Goal: Task Accomplishment & Management: Use online tool/utility

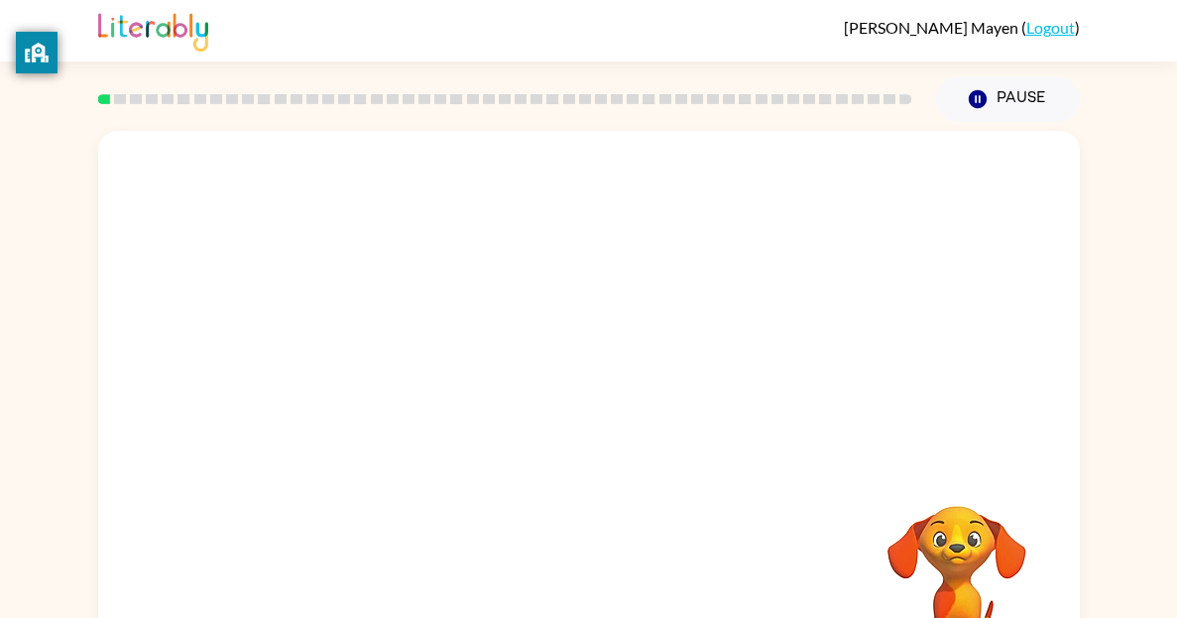
click at [1125, 427] on div "Your browser must support playing .mp4 files to use Literably. Please try using…" at bounding box center [588, 409] width 1177 height 575
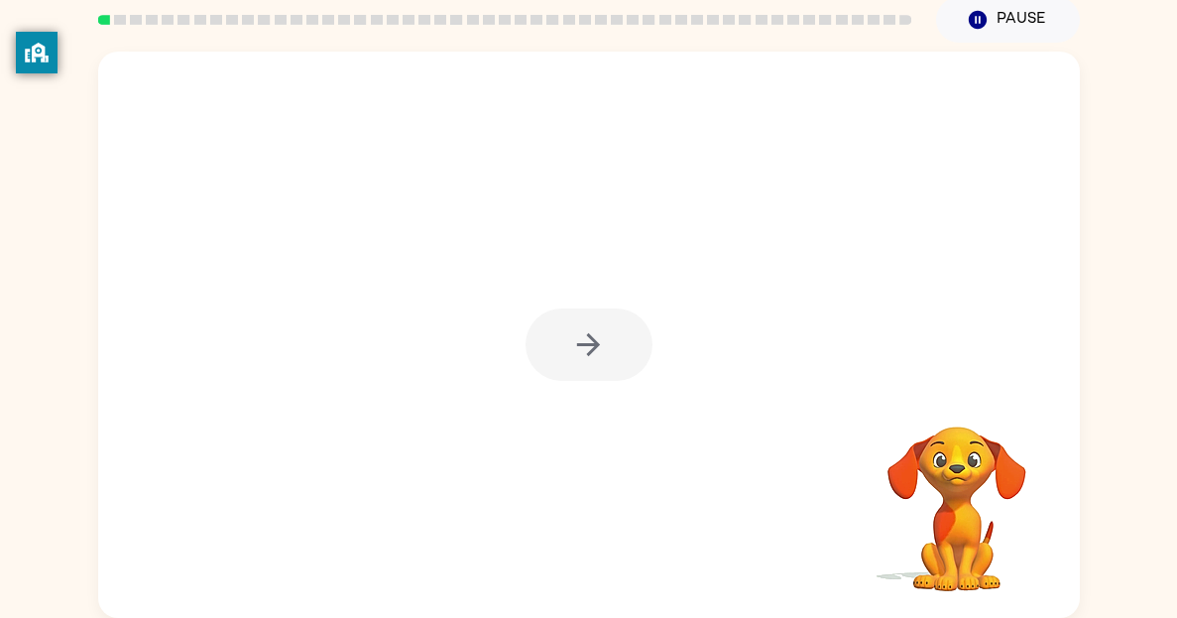
scroll to position [78, 0]
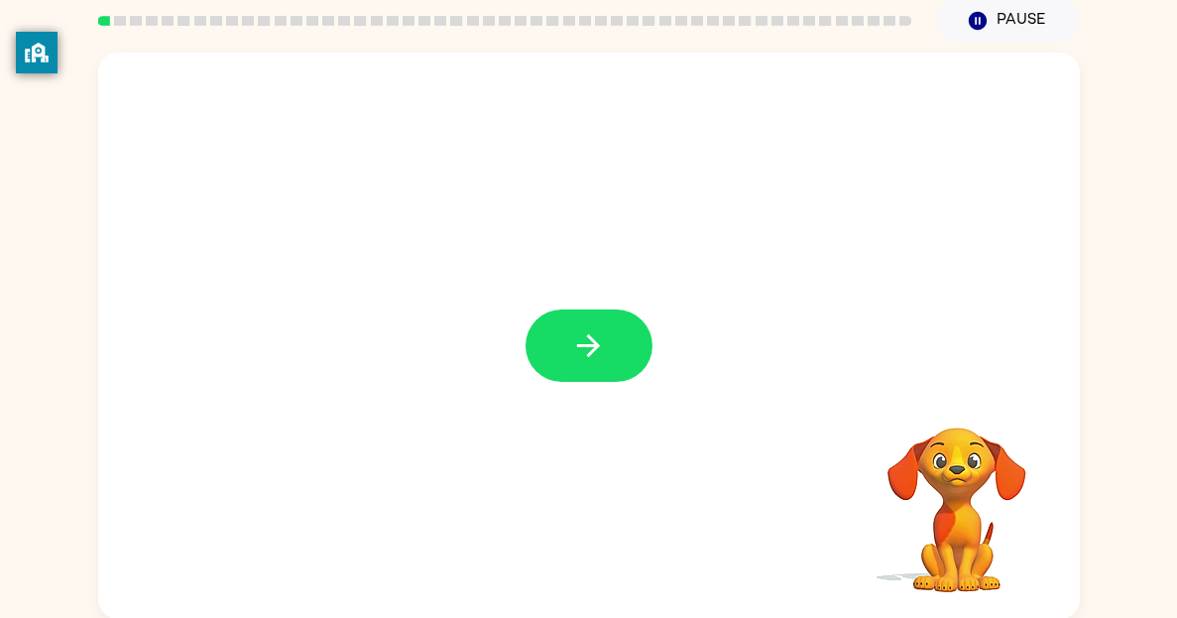
click at [1142, 71] on div "Your browser must support playing .mp4 files to use Literably. Please try using…" at bounding box center [588, 331] width 1177 height 575
click at [595, 348] on icon "button" at bounding box center [588, 345] width 23 height 23
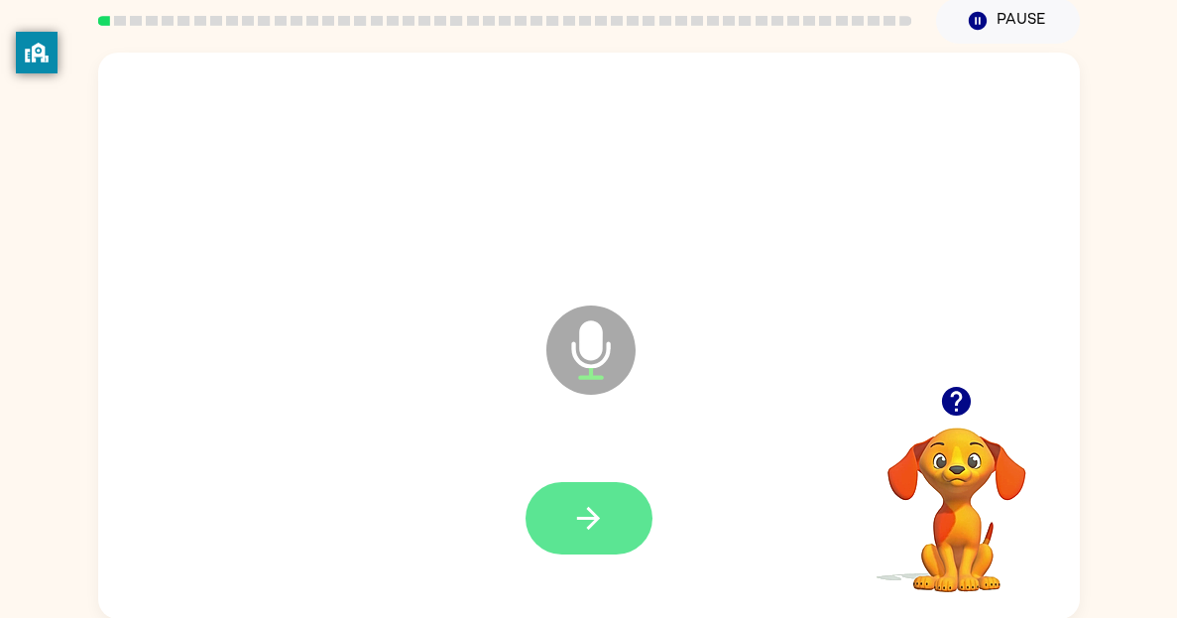
click at [579, 501] on icon "button" at bounding box center [588, 518] width 35 height 35
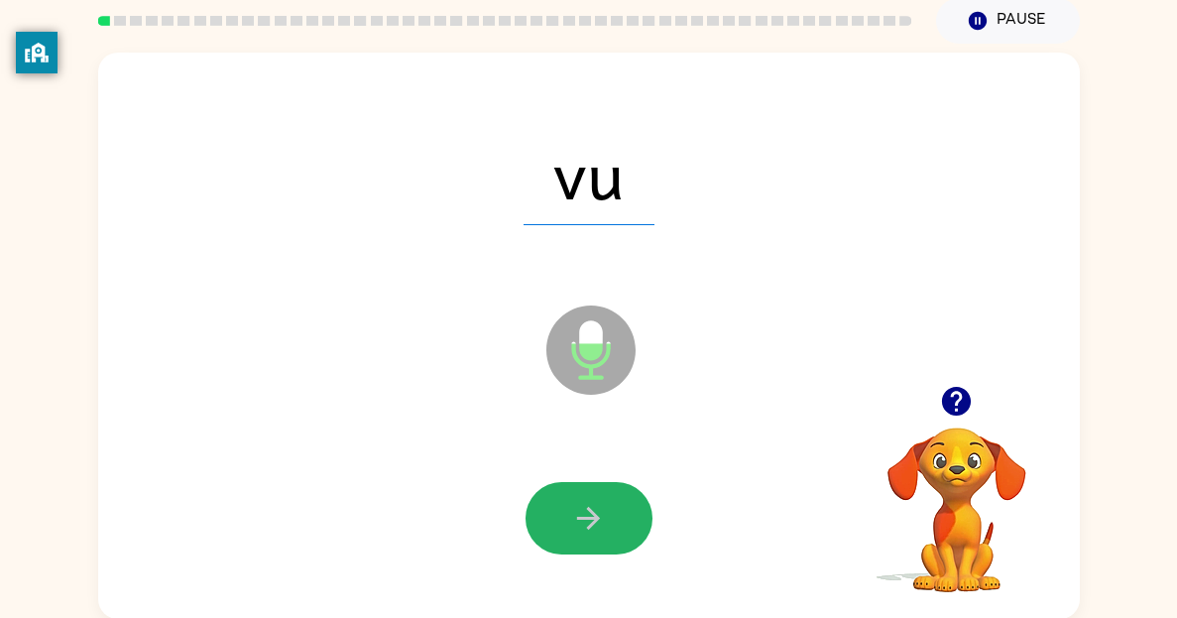
click at [579, 501] on icon "button" at bounding box center [588, 518] width 35 height 35
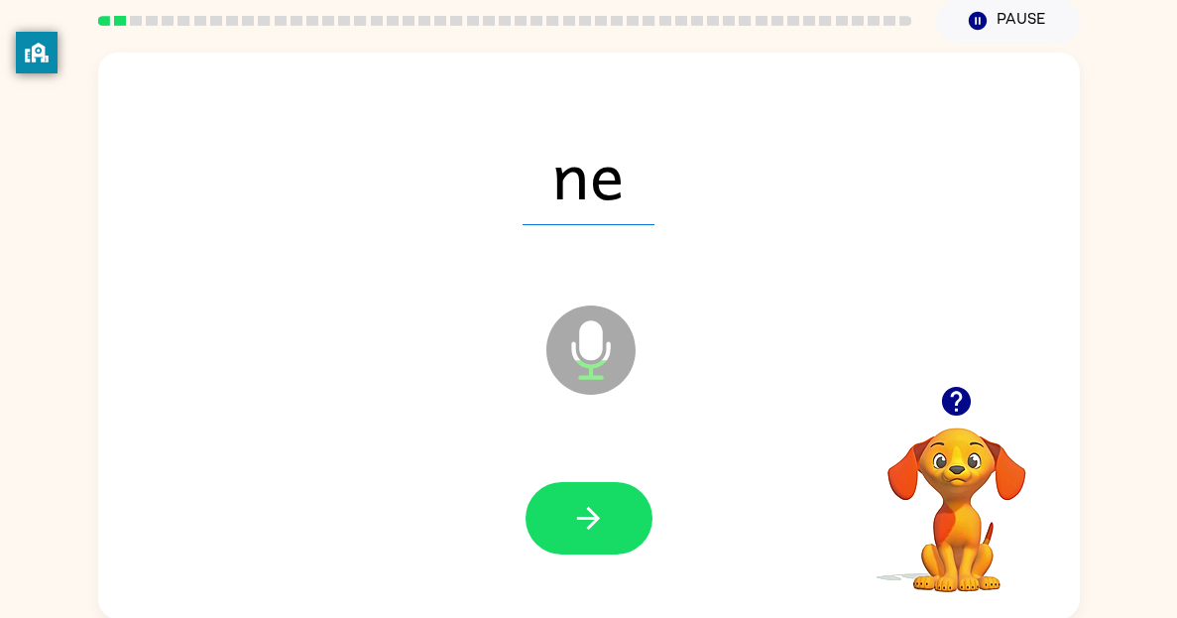
click at [579, 501] on icon "button" at bounding box center [588, 518] width 35 height 35
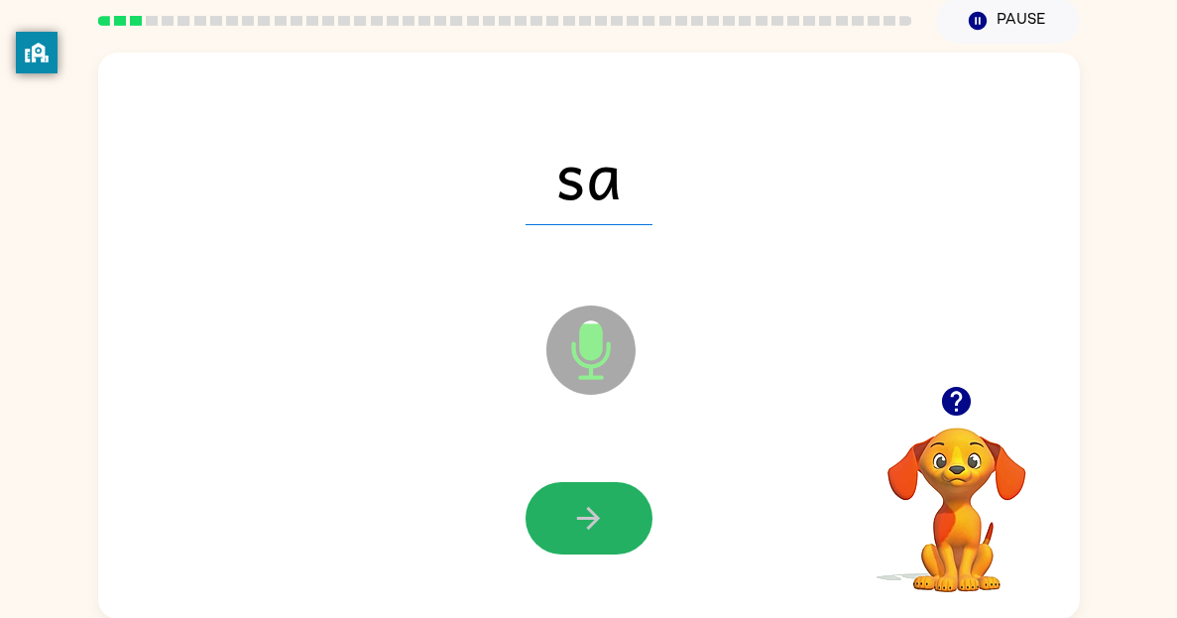
click at [579, 501] on icon "button" at bounding box center [588, 518] width 35 height 35
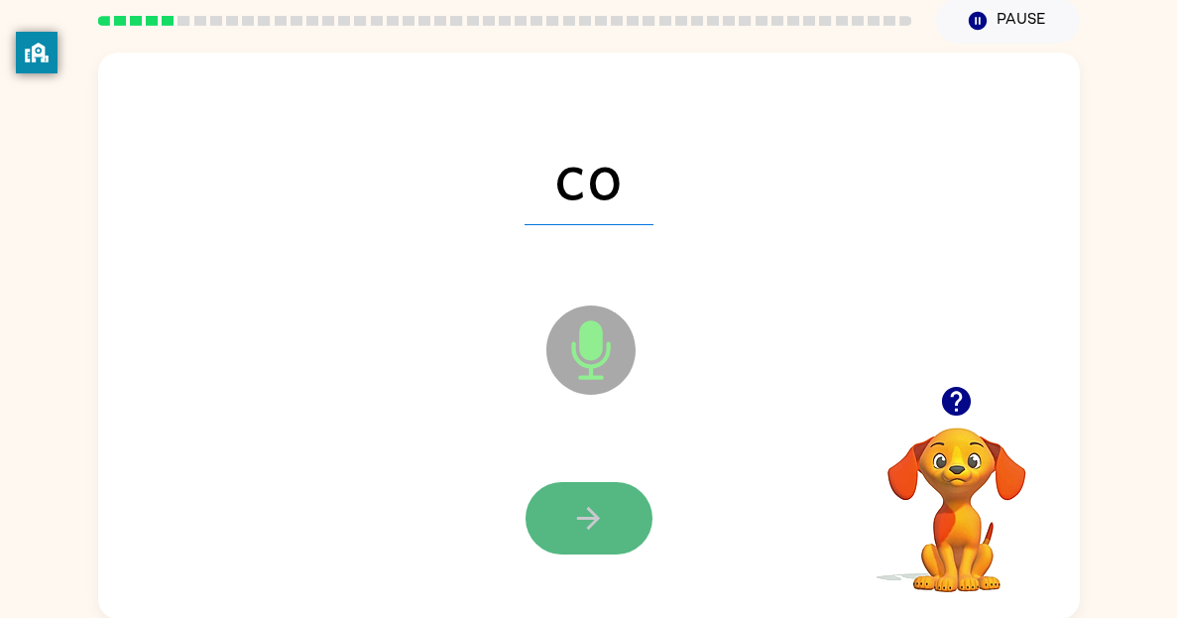
click at [579, 509] on icon "button" at bounding box center [588, 518] width 35 height 35
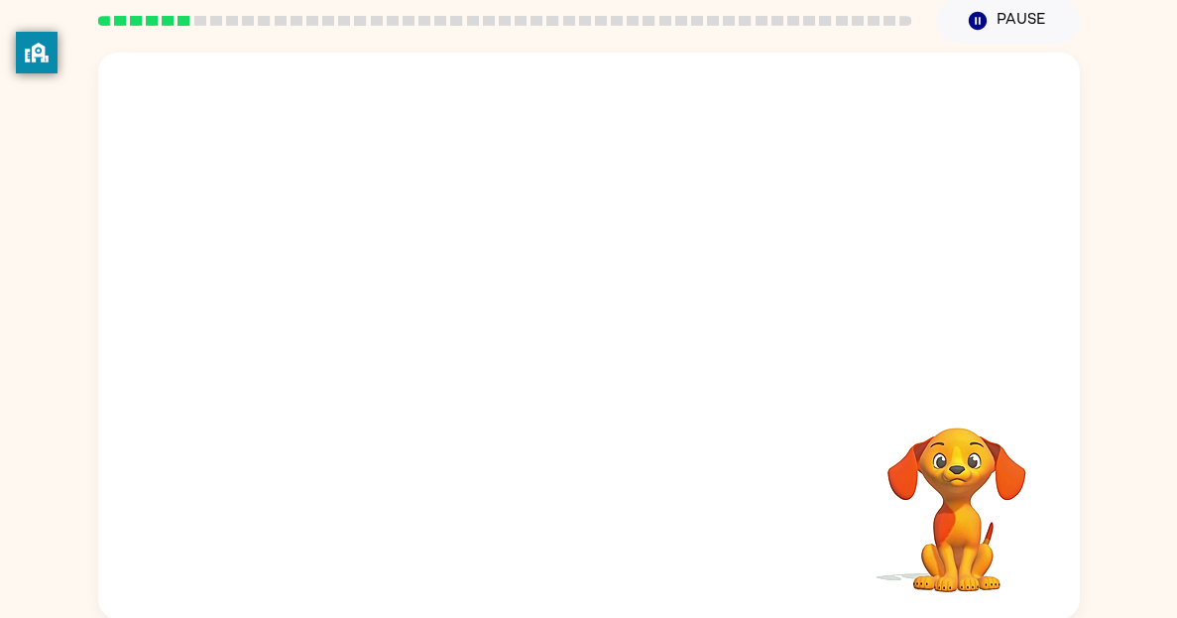
click at [1065, 354] on div at bounding box center [588, 219] width 981 height 333
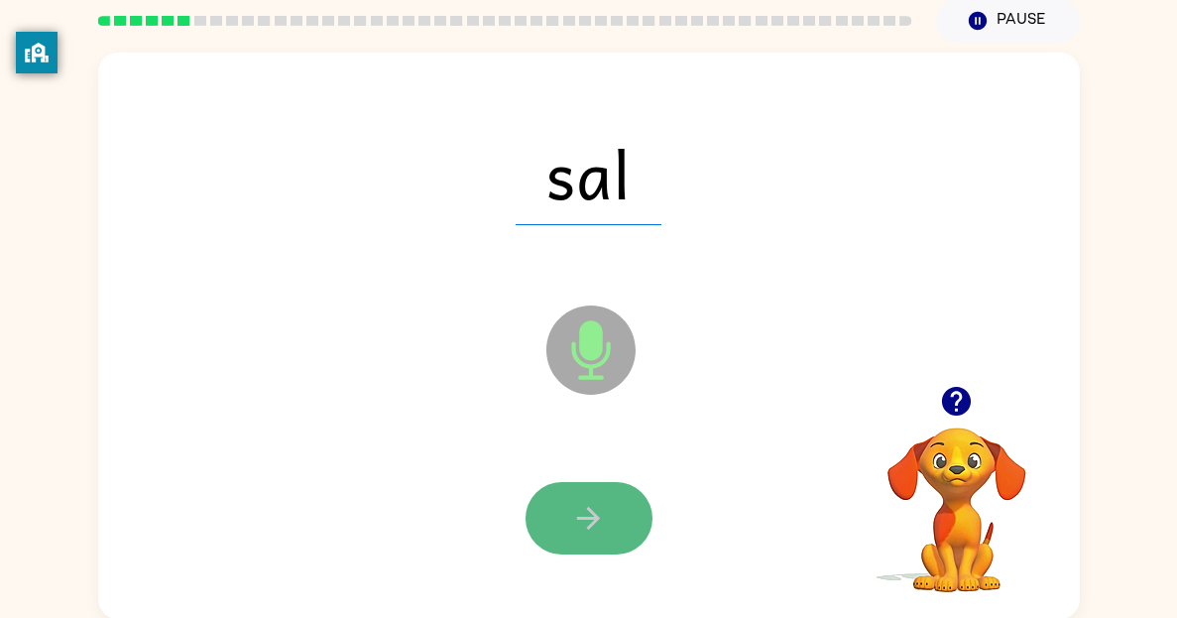
click at [587, 534] on icon "button" at bounding box center [588, 518] width 35 height 35
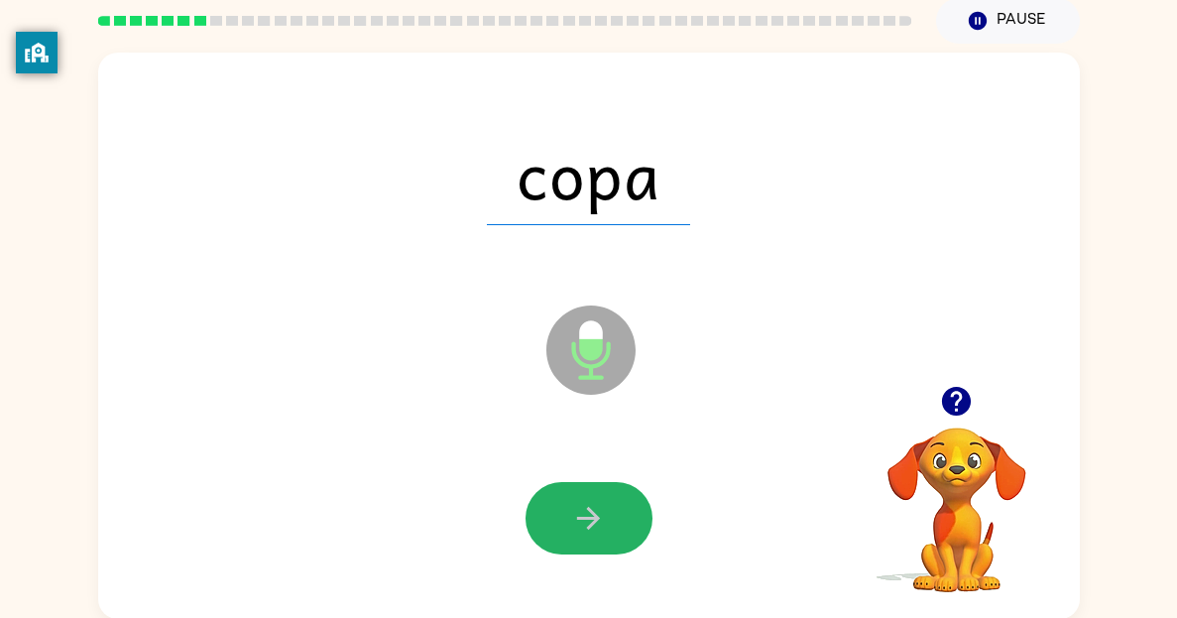
click at [587, 534] on icon "button" at bounding box center [588, 518] width 35 height 35
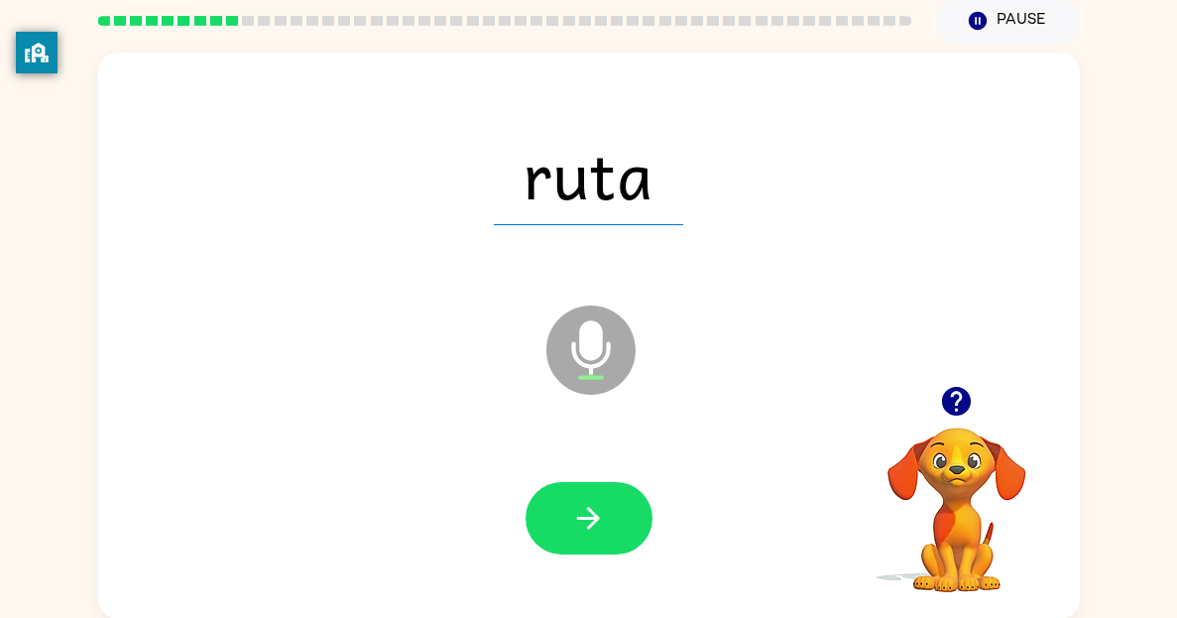
click at [587, 534] on icon "button" at bounding box center [588, 518] width 35 height 35
click at [587, 534] on div at bounding box center [588, 518] width 127 height 72
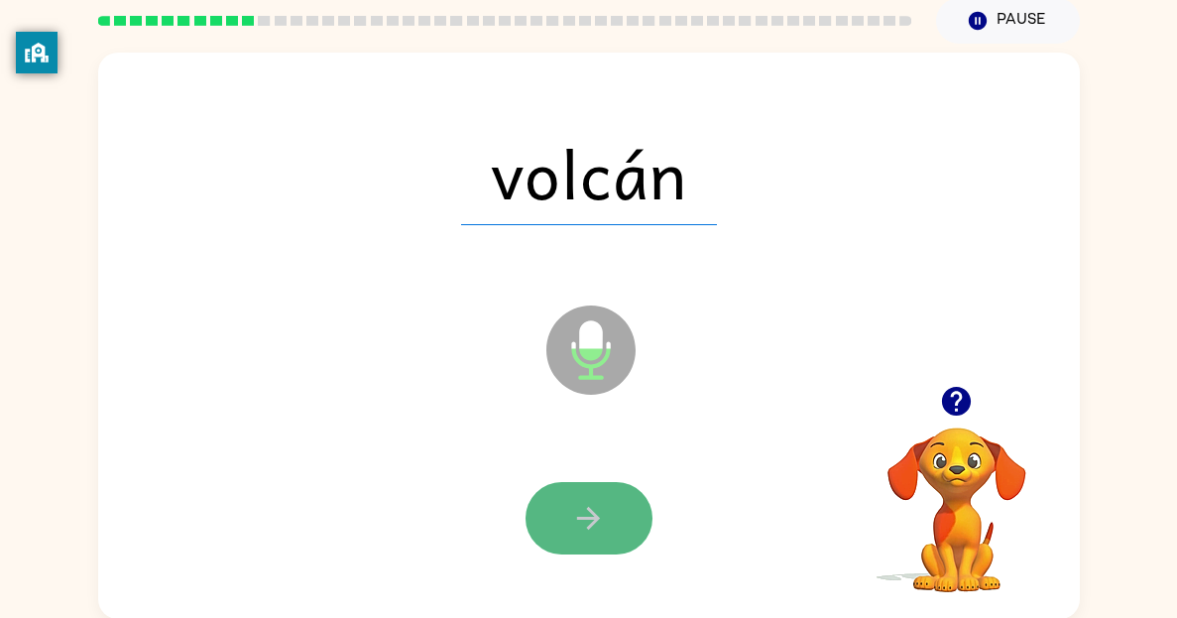
click at [587, 534] on icon "button" at bounding box center [588, 518] width 35 height 35
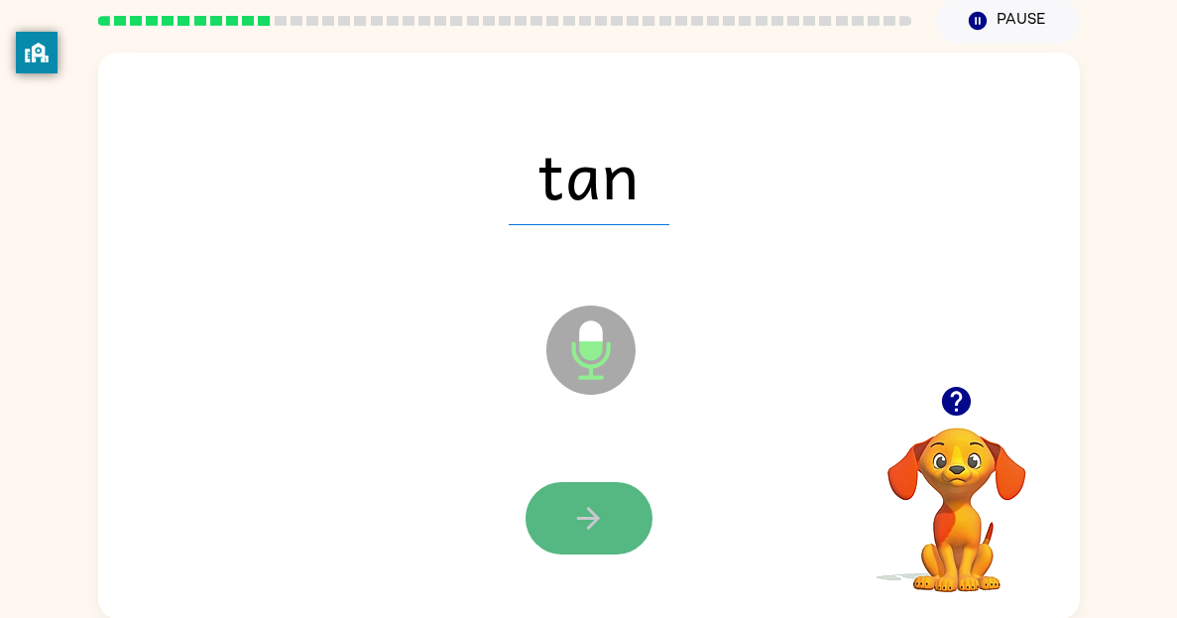
click at [587, 535] on icon "button" at bounding box center [588, 518] width 35 height 35
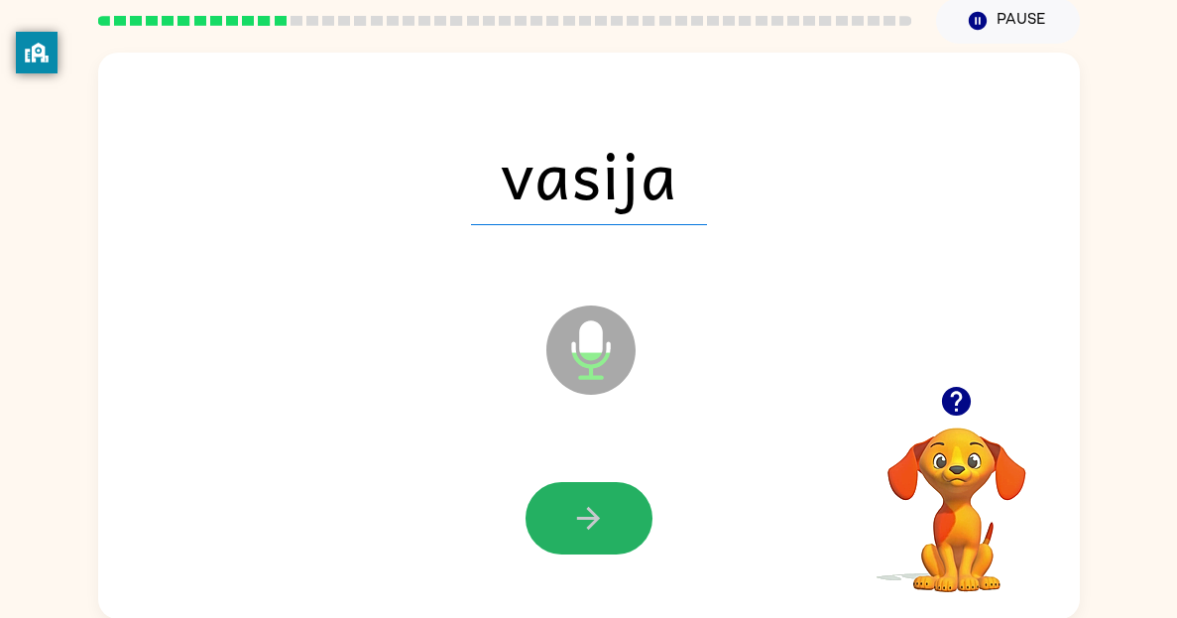
click at [587, 535] on icon "button" at bounding box center [588, 518] width 35 height 35
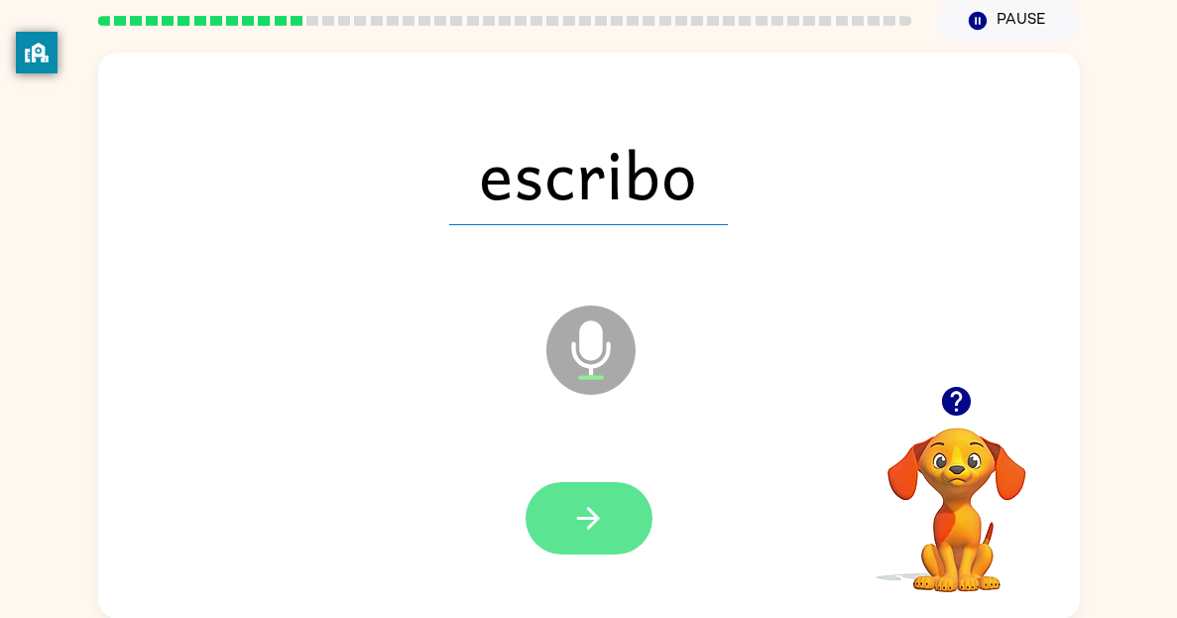
click at [584, 540] on button "button" at bounding box center [588, 518] width 127 height 72
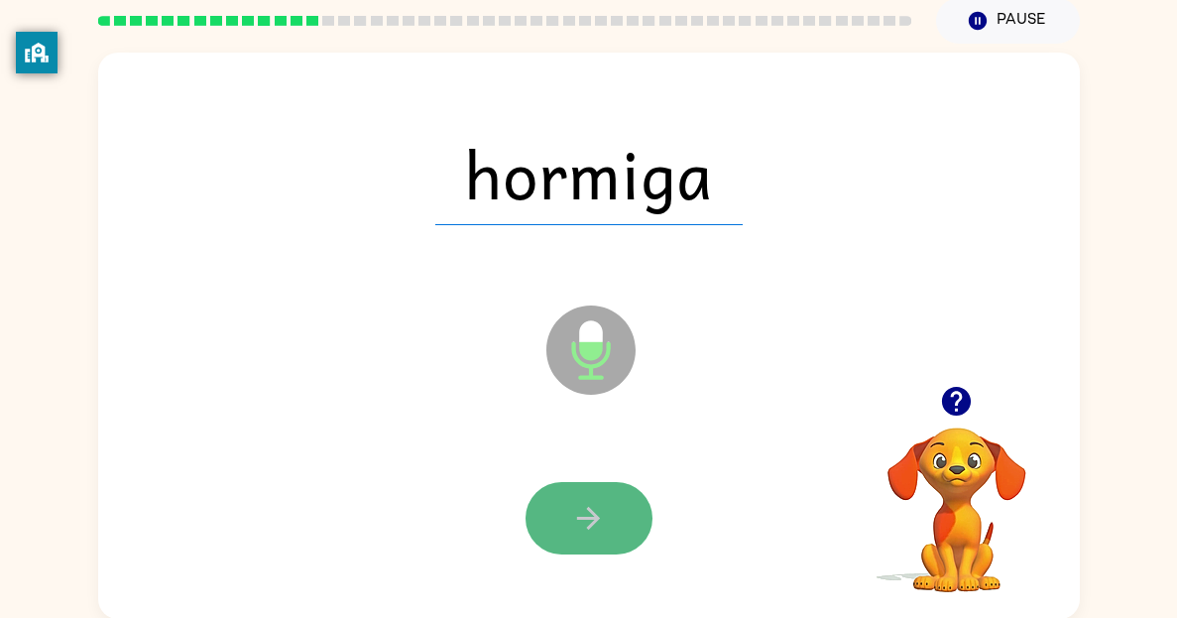
click at [583, 542] on button "button" at bounding box center [588, 518] width 127 height 72
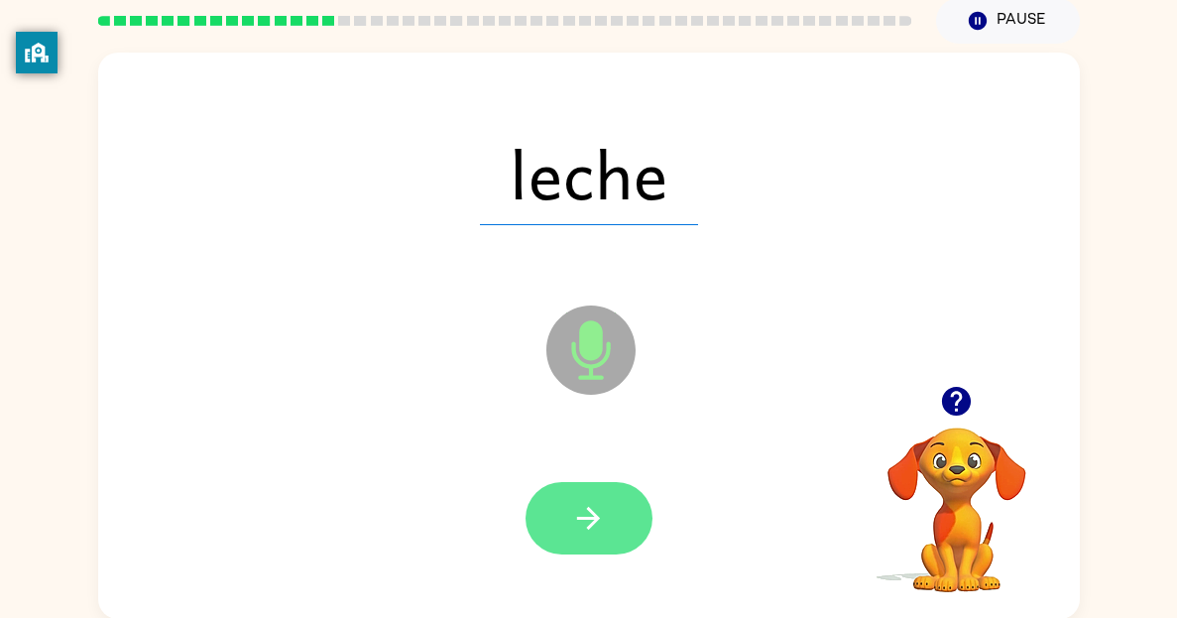
click at [582, 522] on icon "button" at bounding box center [588, 518] width 35 height 35
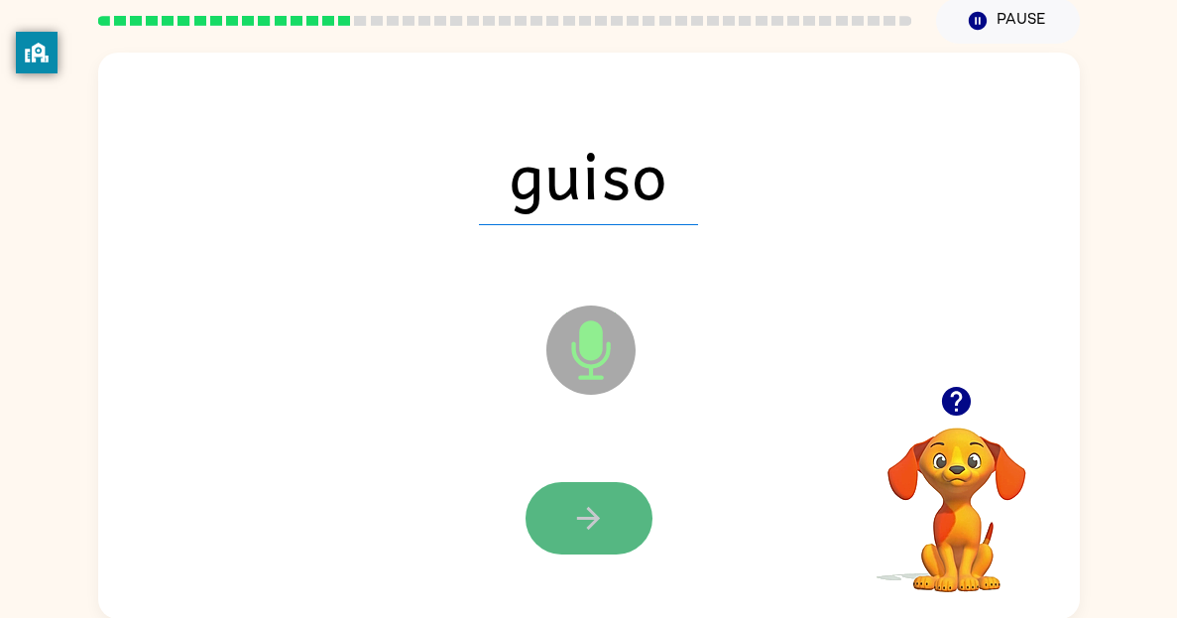
click at [585, 526] on icon "button" at bounding box center [588, 518] width 35 height 35
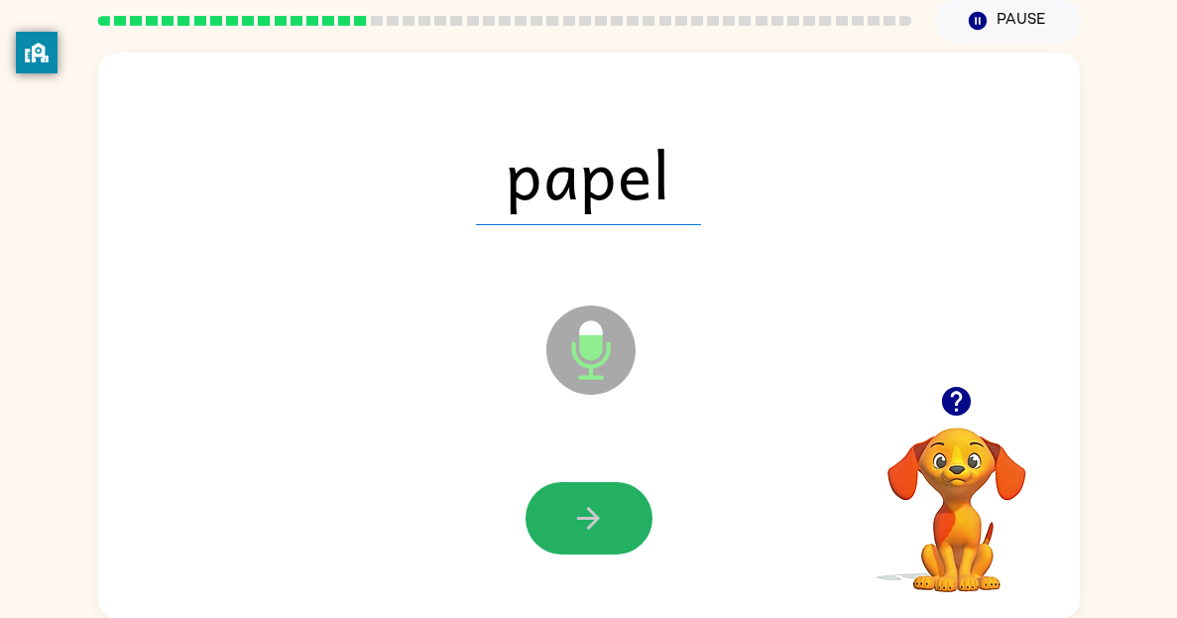
click at [585, 526] on icon "button" at bounding box center [588, 518] width 35 height 35
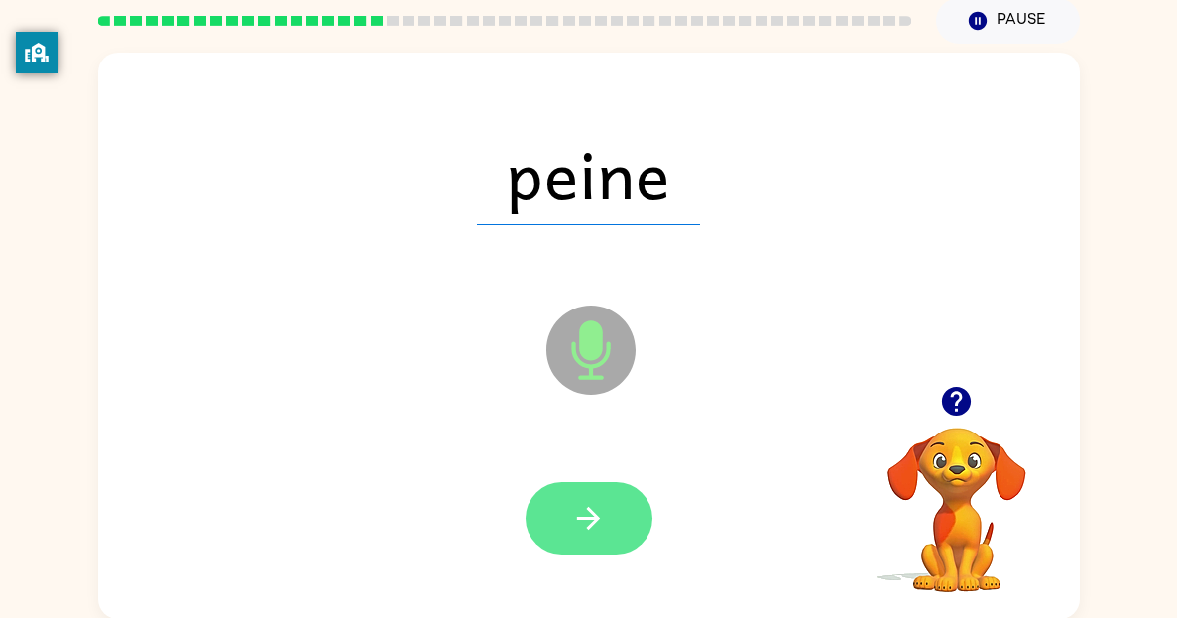
click at [586, 530] on icon "button" at bounding box center [588, 518] width 35 height 35
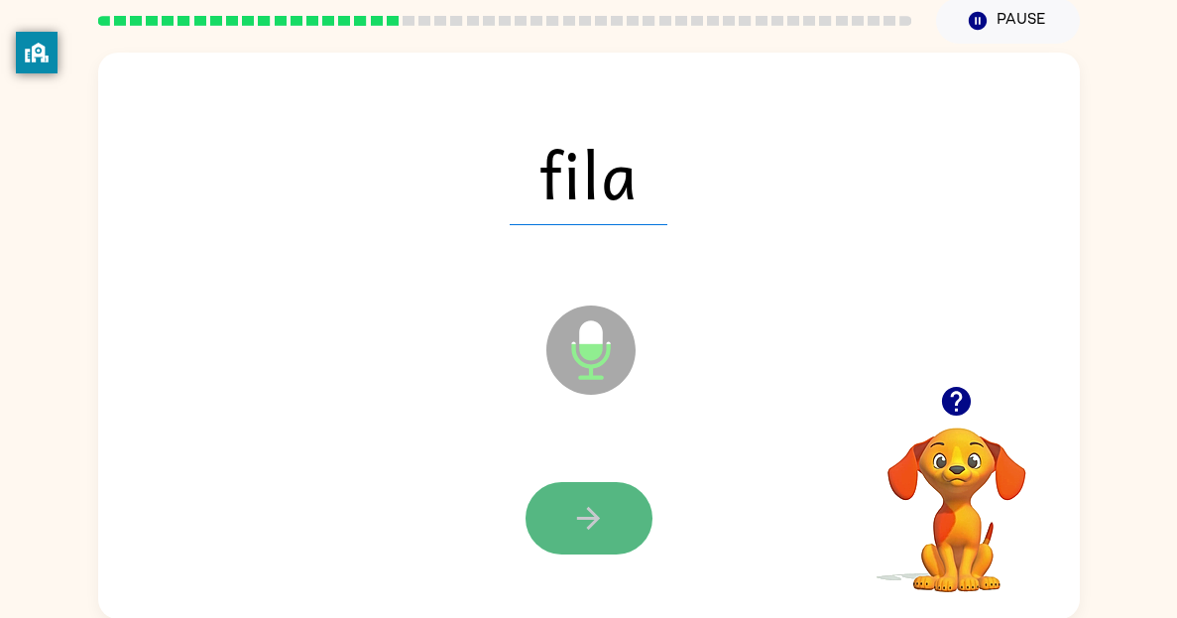
click at [586, 534] on icon "button" at bounding box center [588, 518] width 35 height 35
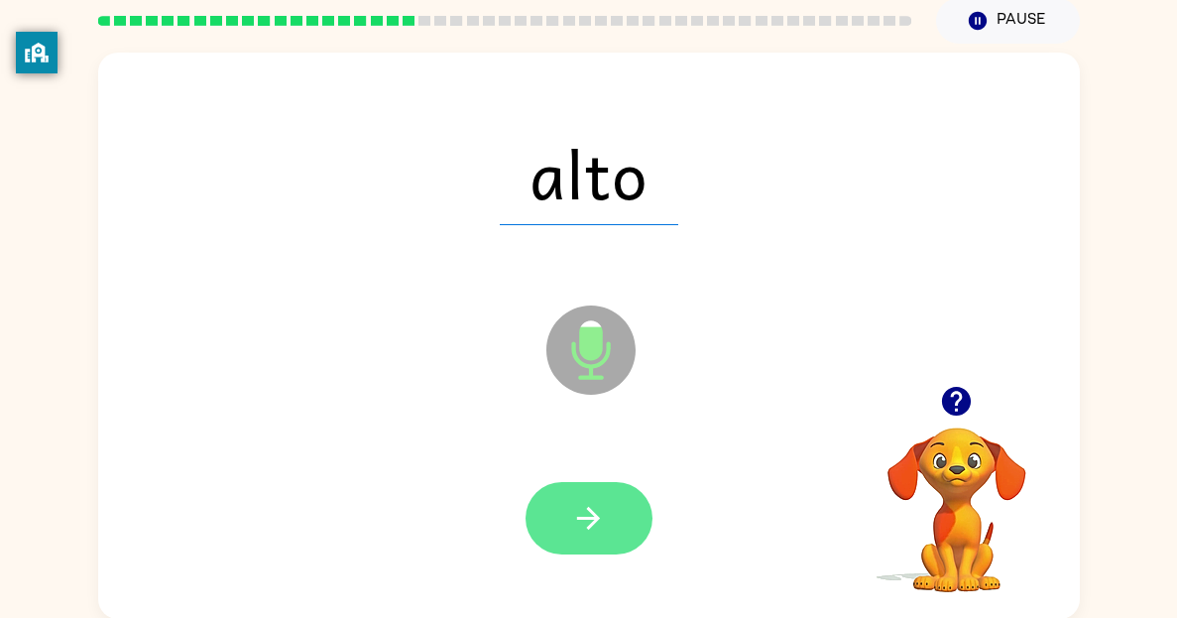
click at [587, 532] on icon "button" at bounding box center [588, 518] width 35 height 35
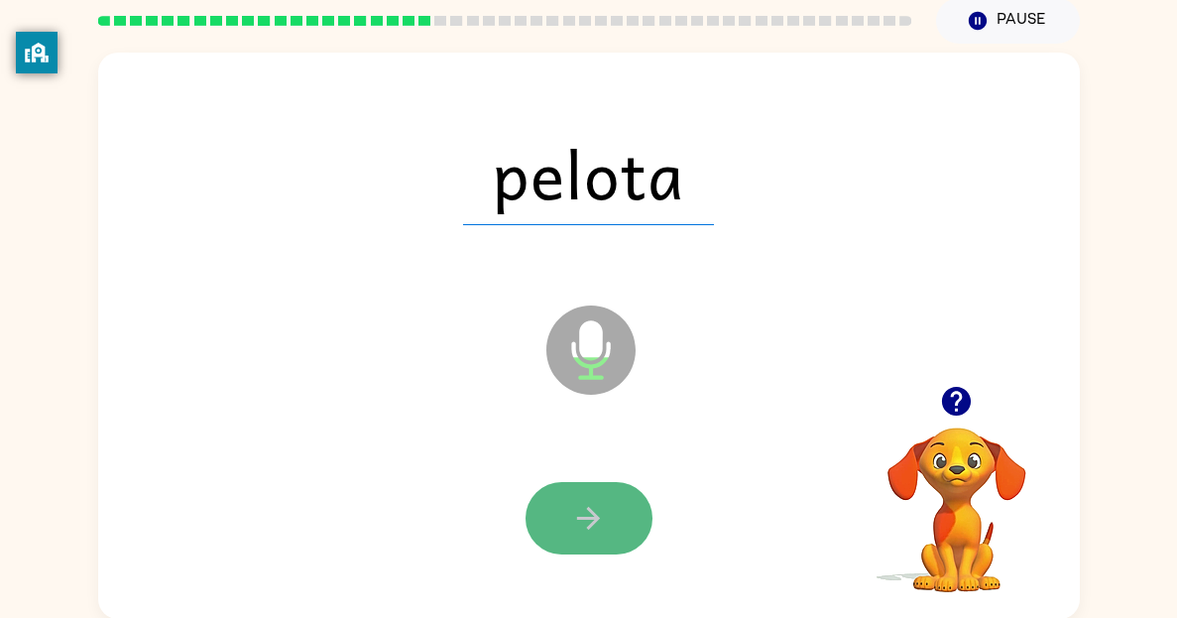
click at [588, 539] on button "button" at bounding box center [588, 518] width 127 height 72
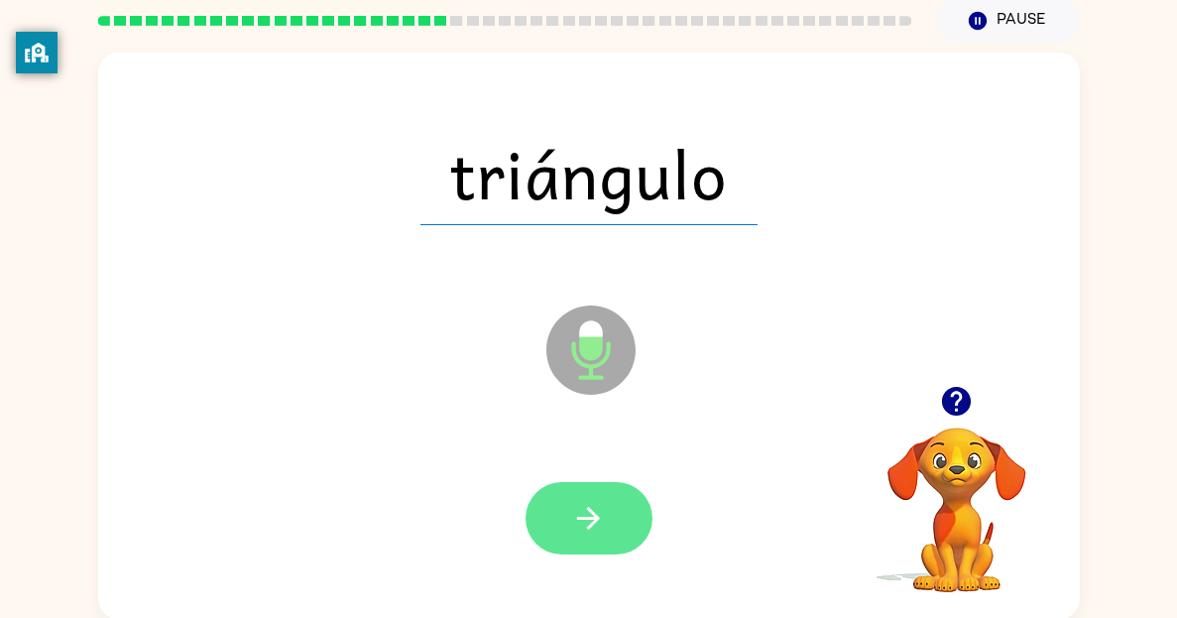
click at [589, 543] on button "button" at bounding box center [588, 518] width 127 height 72
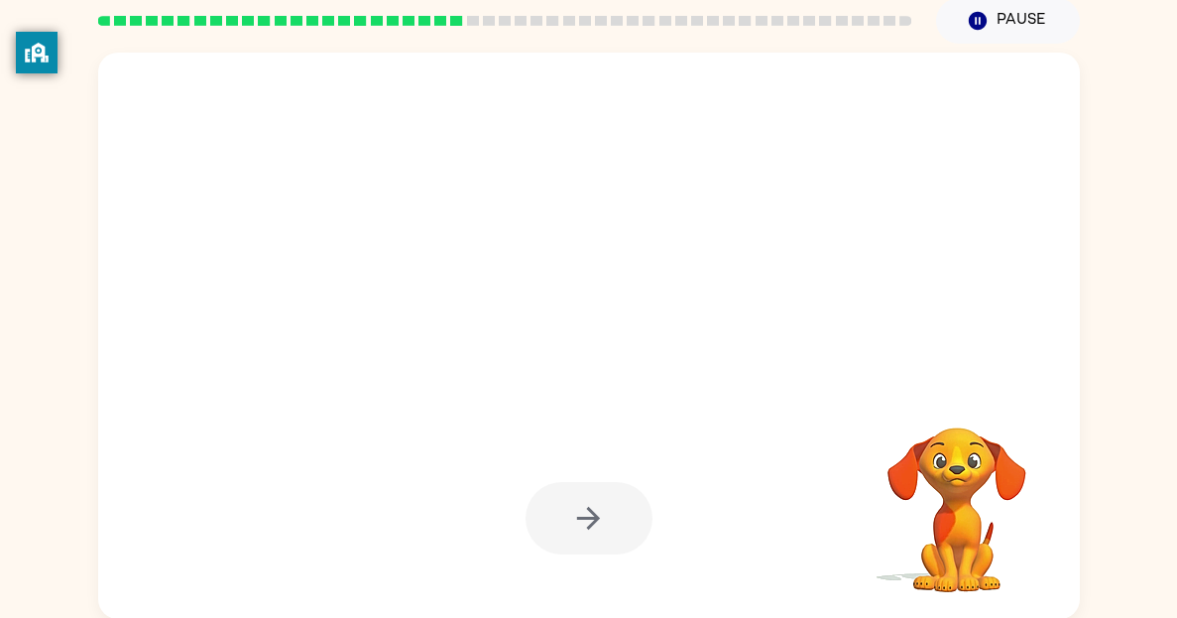
click at [589, 543] on div at bounding box center [588, 518] width 127 height 72
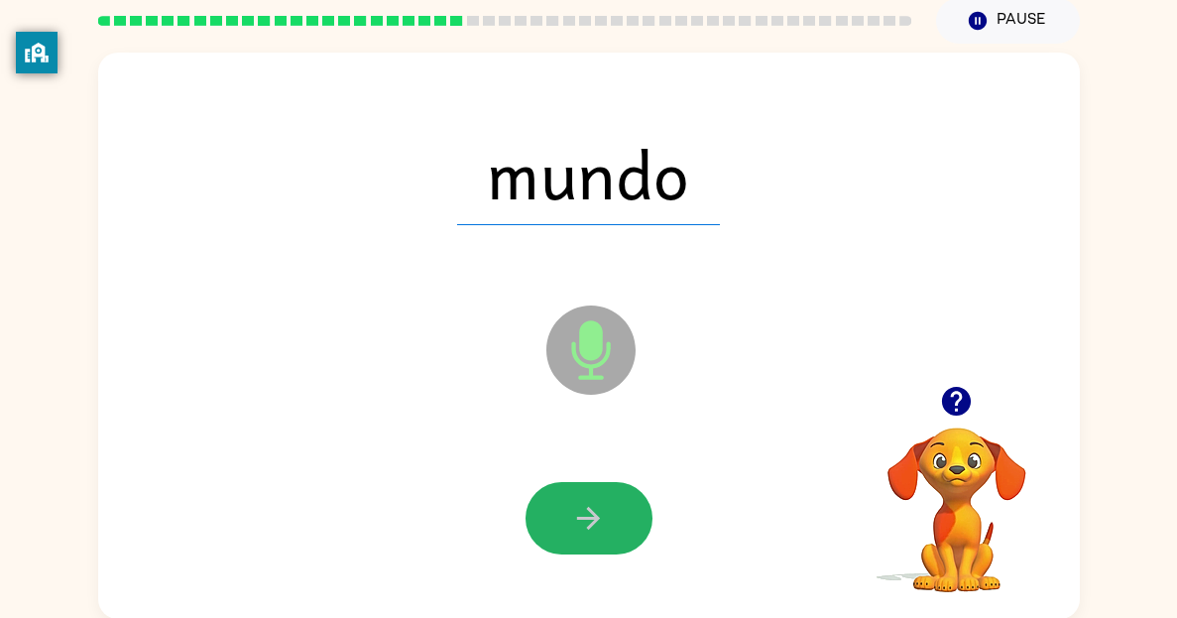
click at [589, 543] on button "button" at bounding box center [588, 518] width 127 height 72
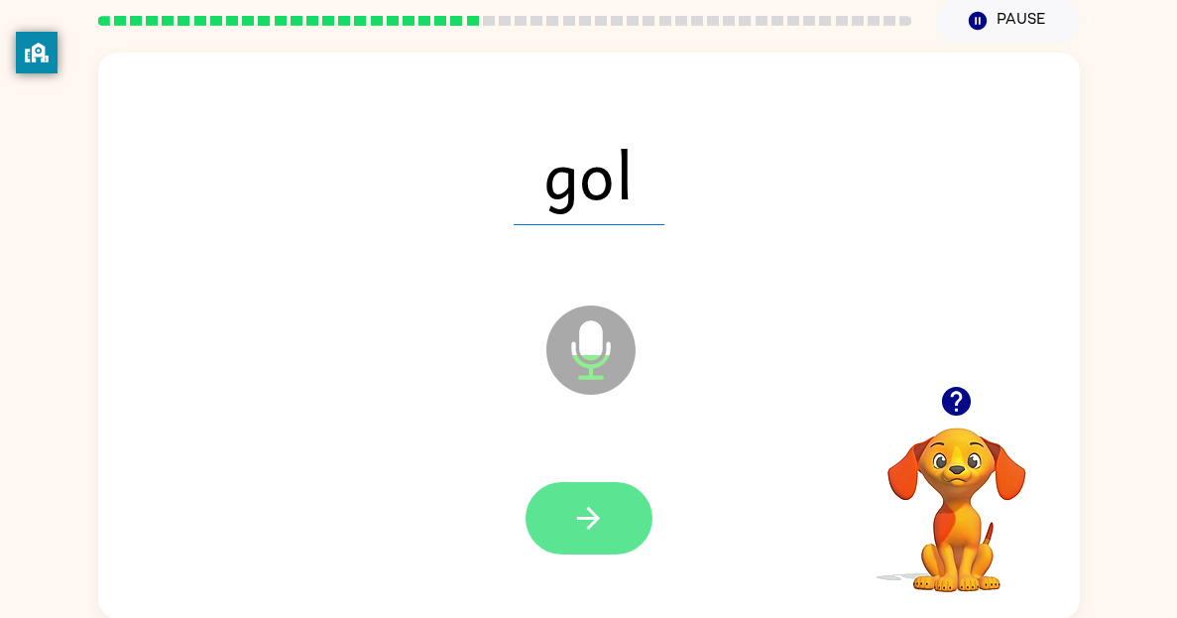
click at [590, 547] on button "button" at bounding box center [588, 518] width 127 height 72
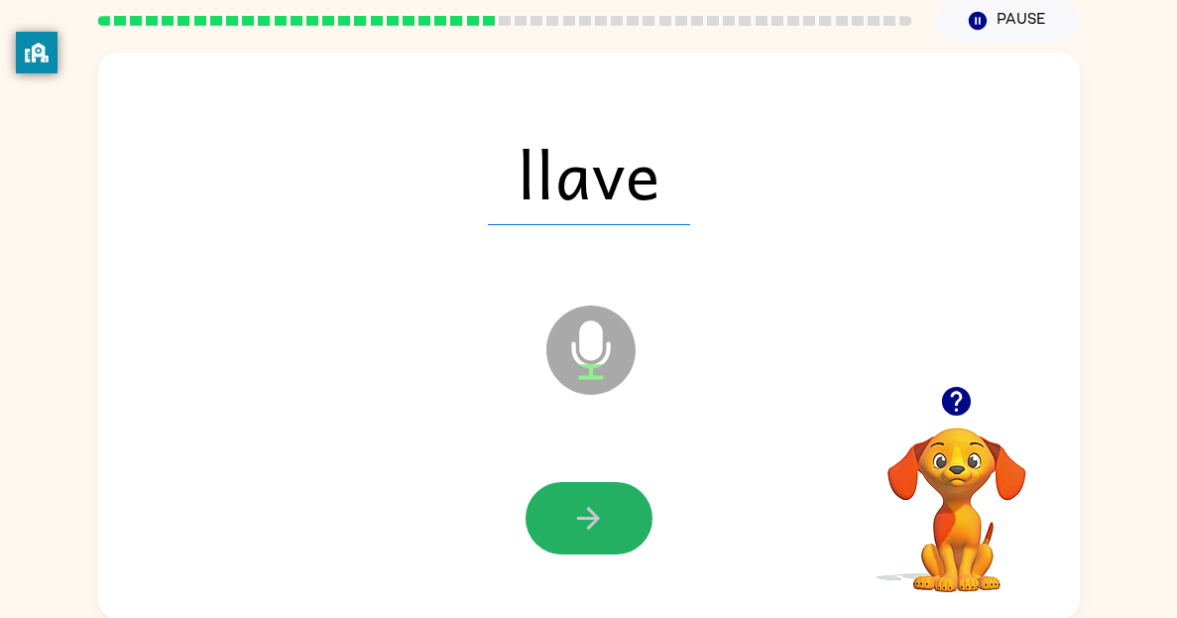
click at [590, 547] on button "button" at bounding box center [588, 518] width 127 height 72
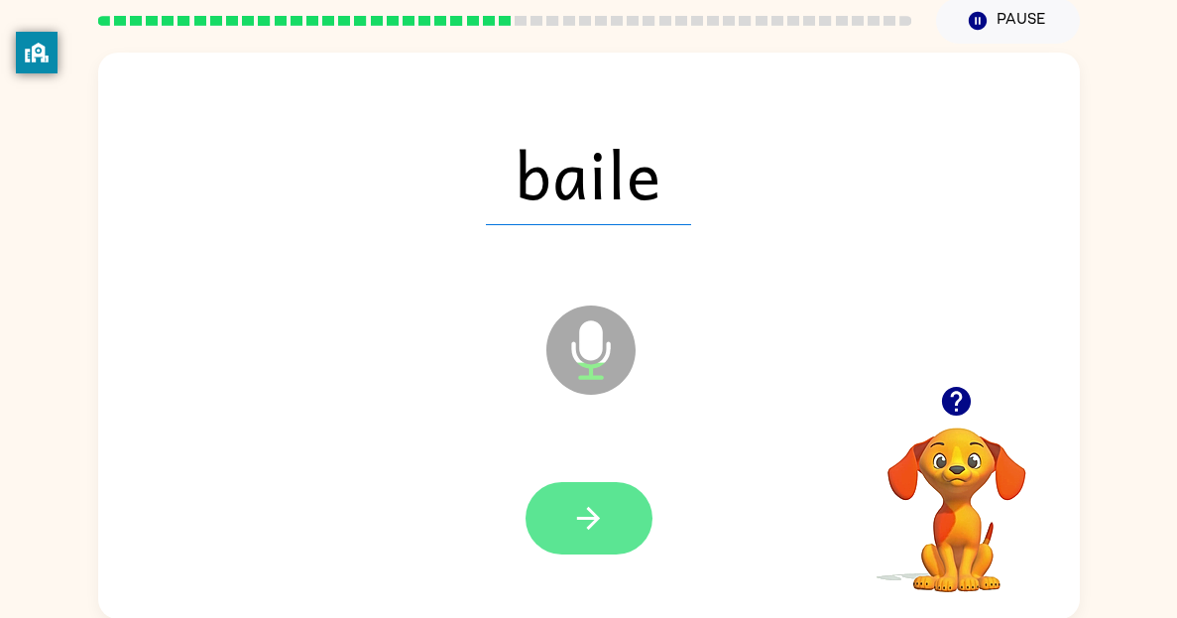
click at [590, 548] on button "button" at bounding box center [588, 518] width 127 height 72
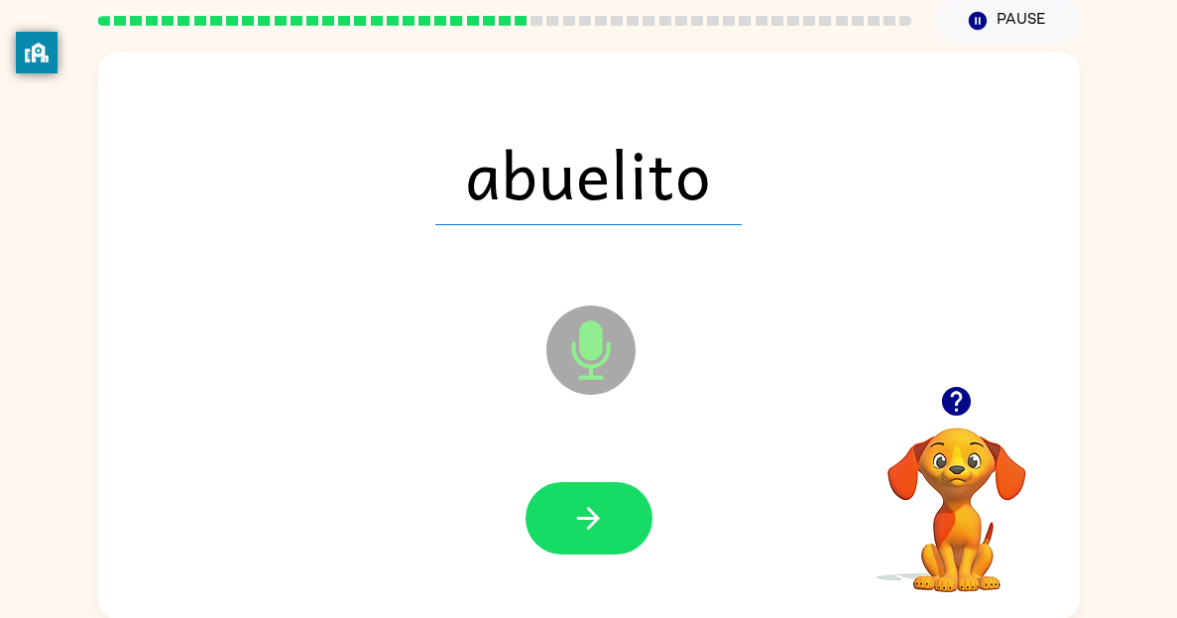
click at [590, 555] on div at bounding box center [589, 518] width 942 height 163
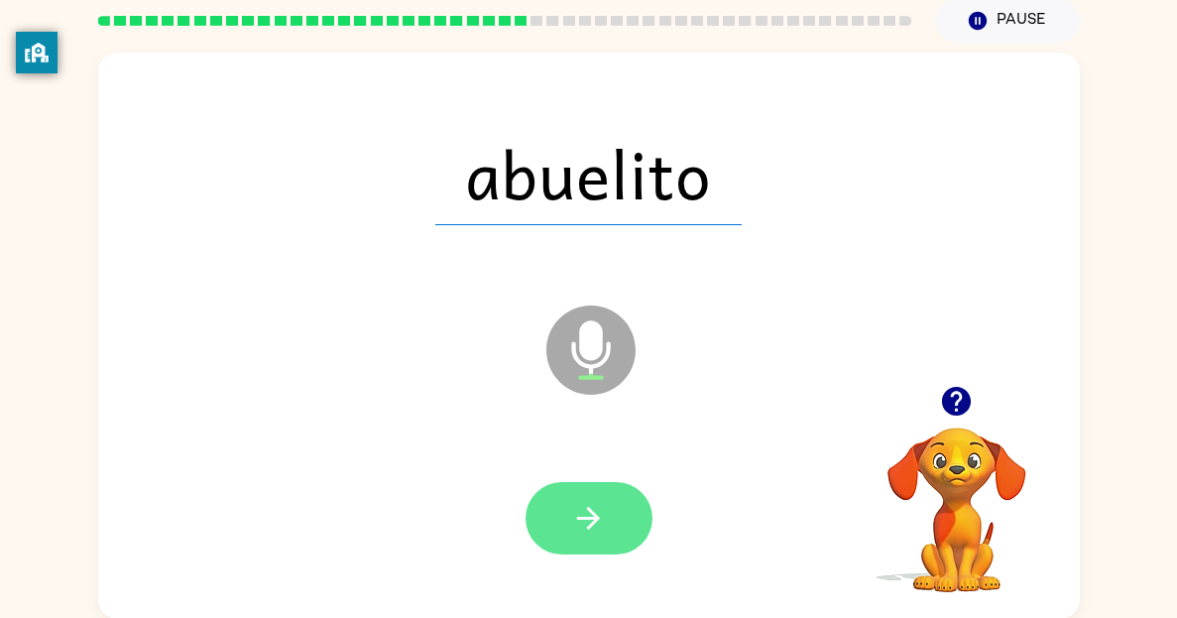
click at [589, 546] on button "button" at bounding box center [588, 518] width 127 height 72
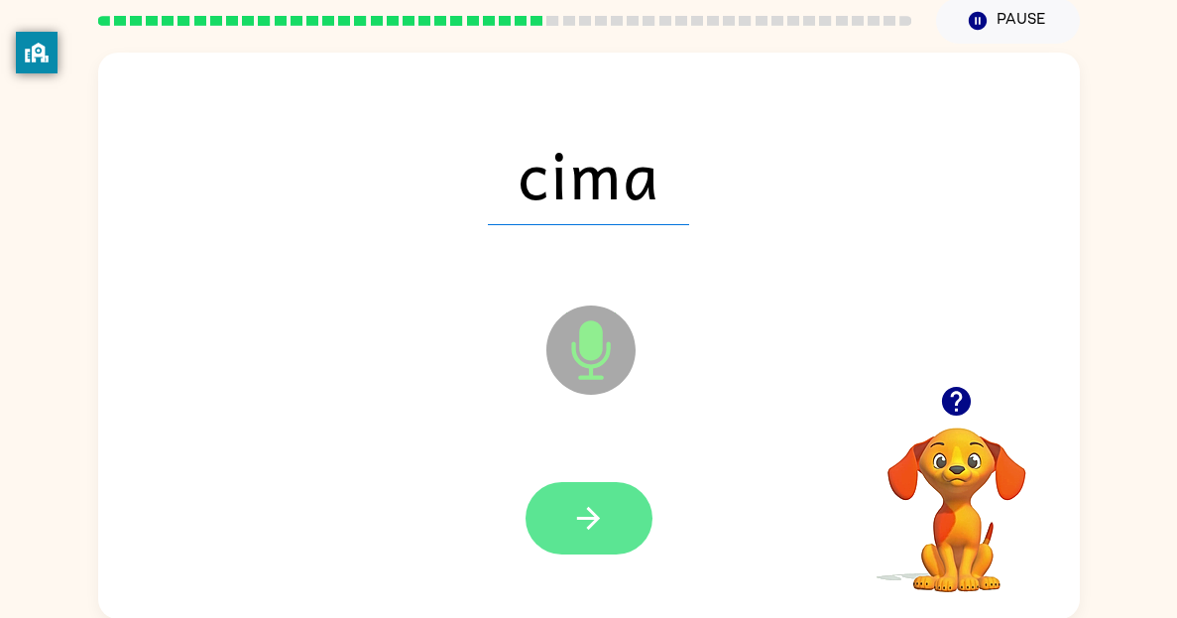
click at [586, 543] on button "button" at bounding box center [588, 518] width 127 height 72
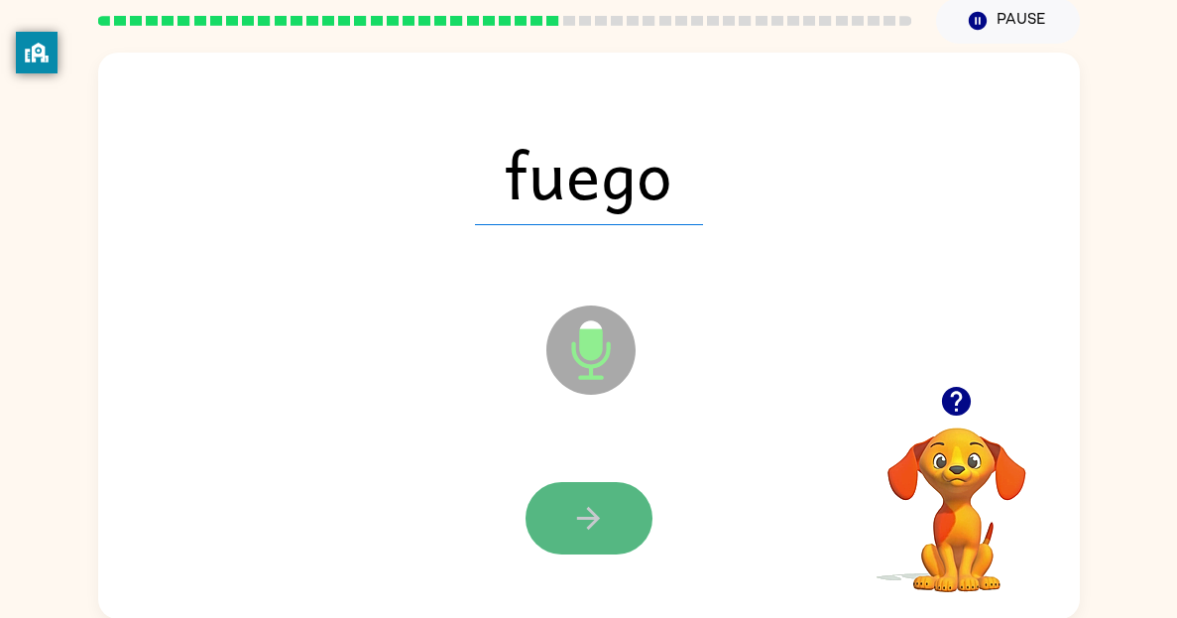
click at [580, 535] on button "button" at bounding box center [588, 518] width 127 height 72
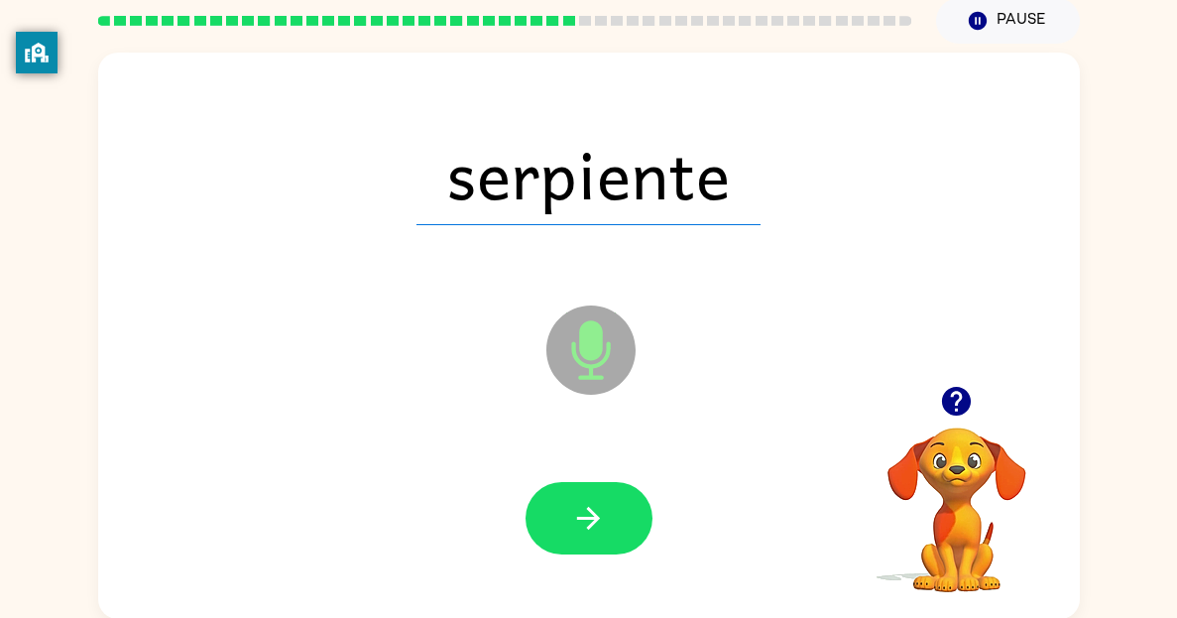
click at [580, 535] on button "button" at bounding box center [588, 518] width 127 height 72
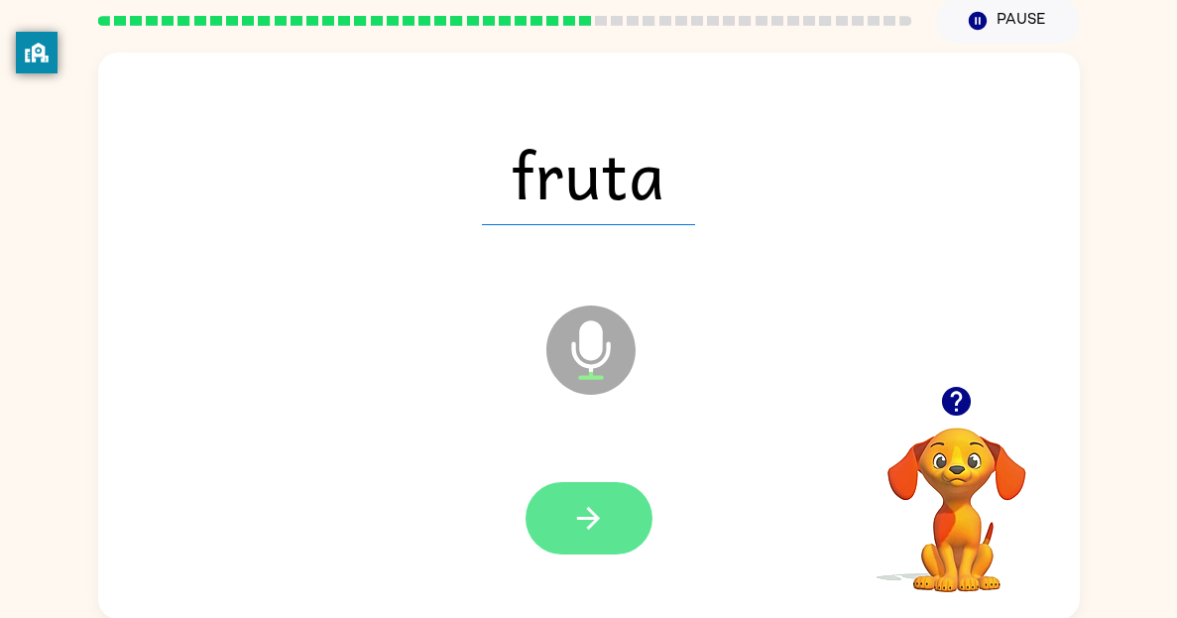
click at [582, 538] on button "button" at bounding box center [588, 518] width 127 height 72
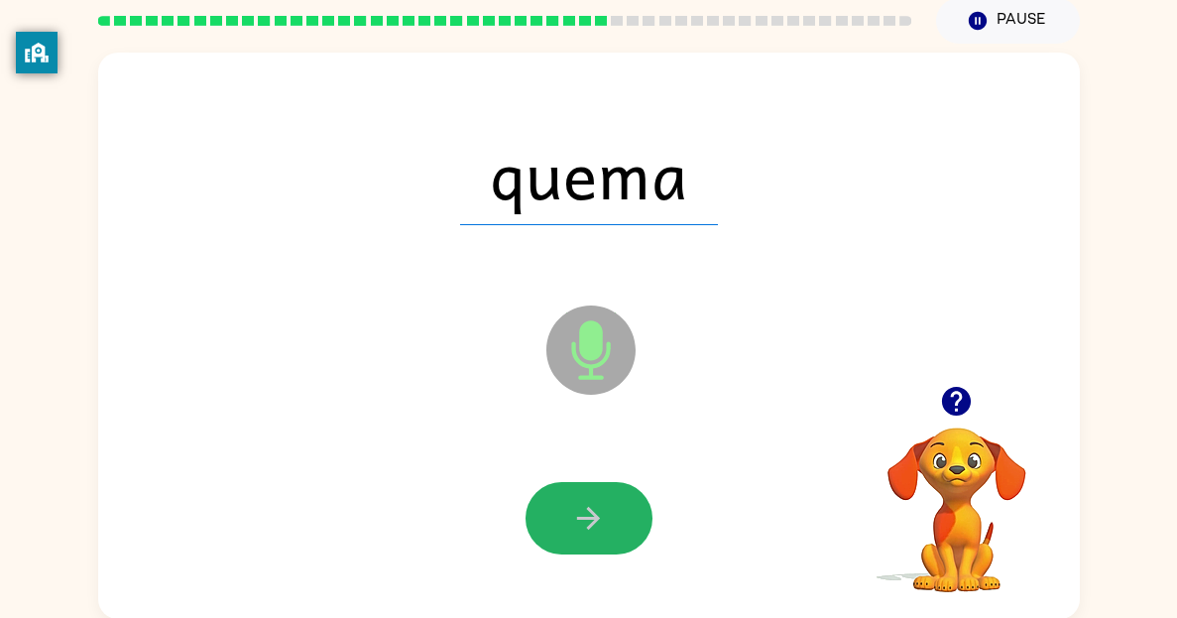
click at [582, 538] on button "button" at bounding box center [588, 518] width 127 height 72
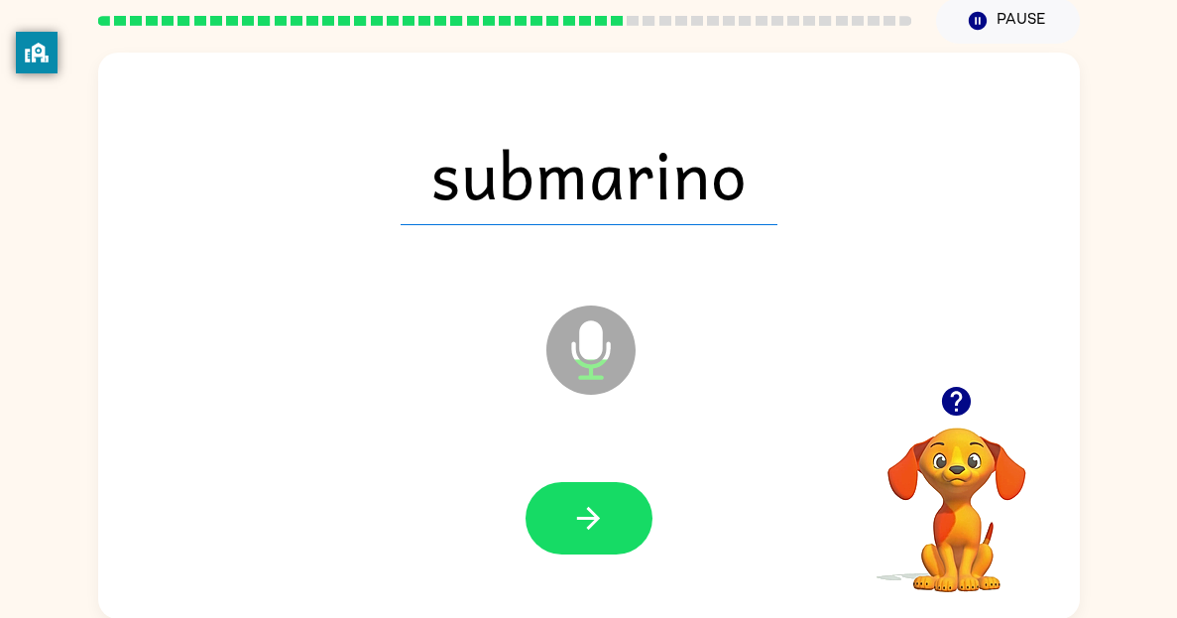
click at [582, 538] on button "button" at bounding box center [588, 518] width 127 height 72
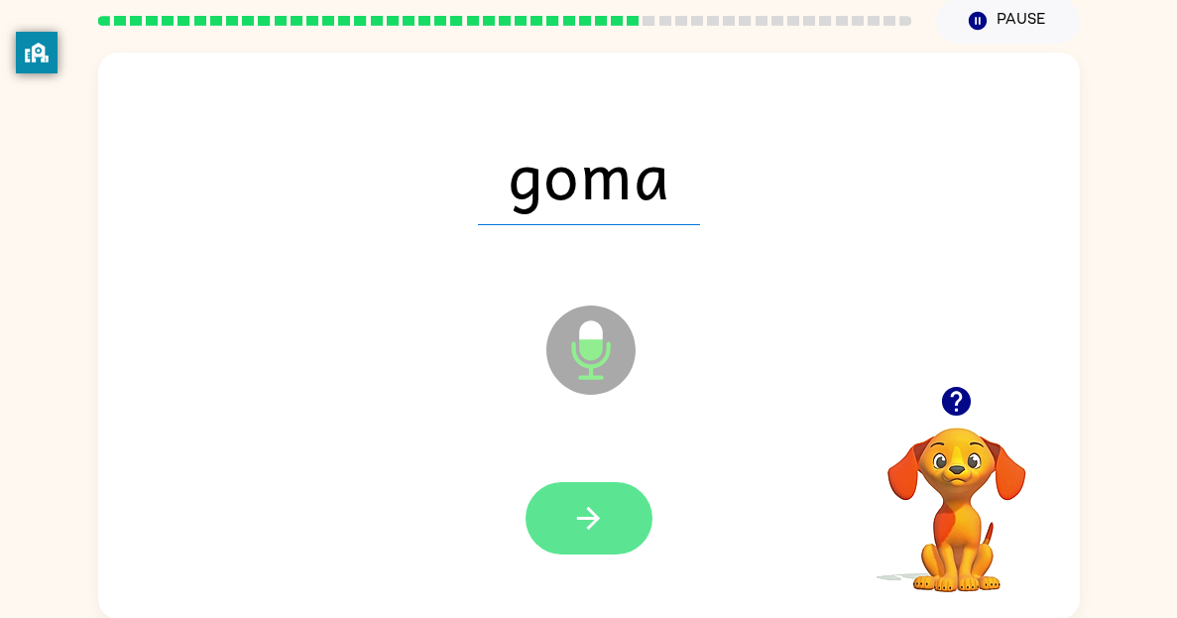
click at [582, 539] on button "button" at bounding box center [588, 518] width 127 height 72
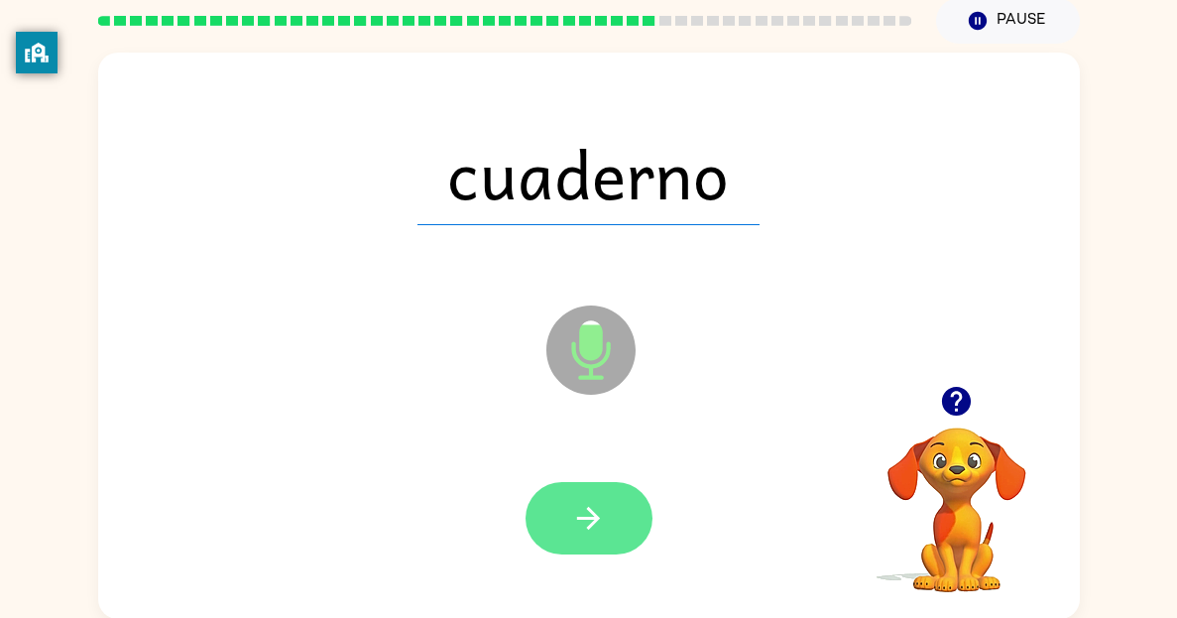
click at [584, 542] on button "button" at bounding box center [588, 518] width 127 height 72
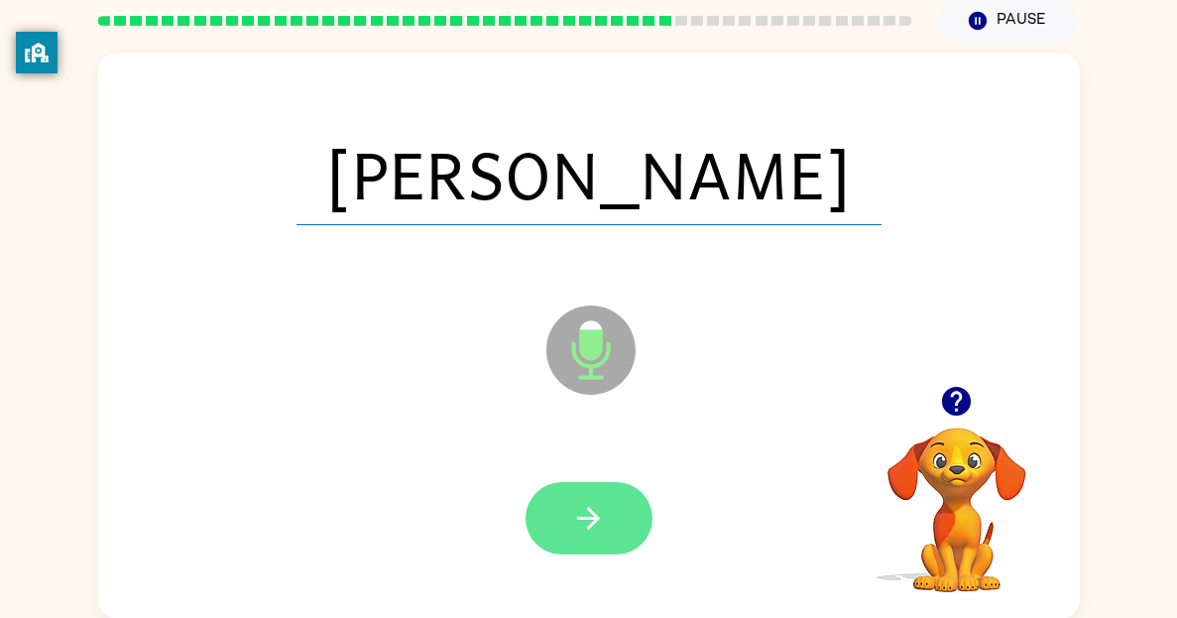
click at [583, 542] on button "button" at bounding box center [588, 518] width 127 height 72
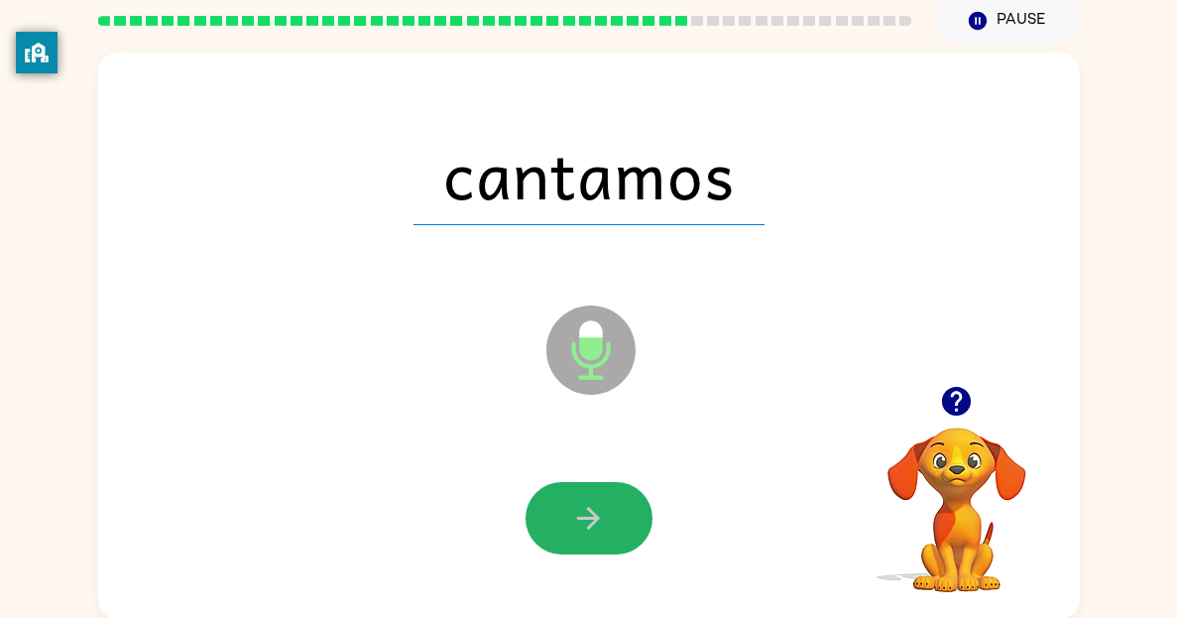
click at [601, 521] on icon "button" at bounding box center [588, 518] width 35 height 35
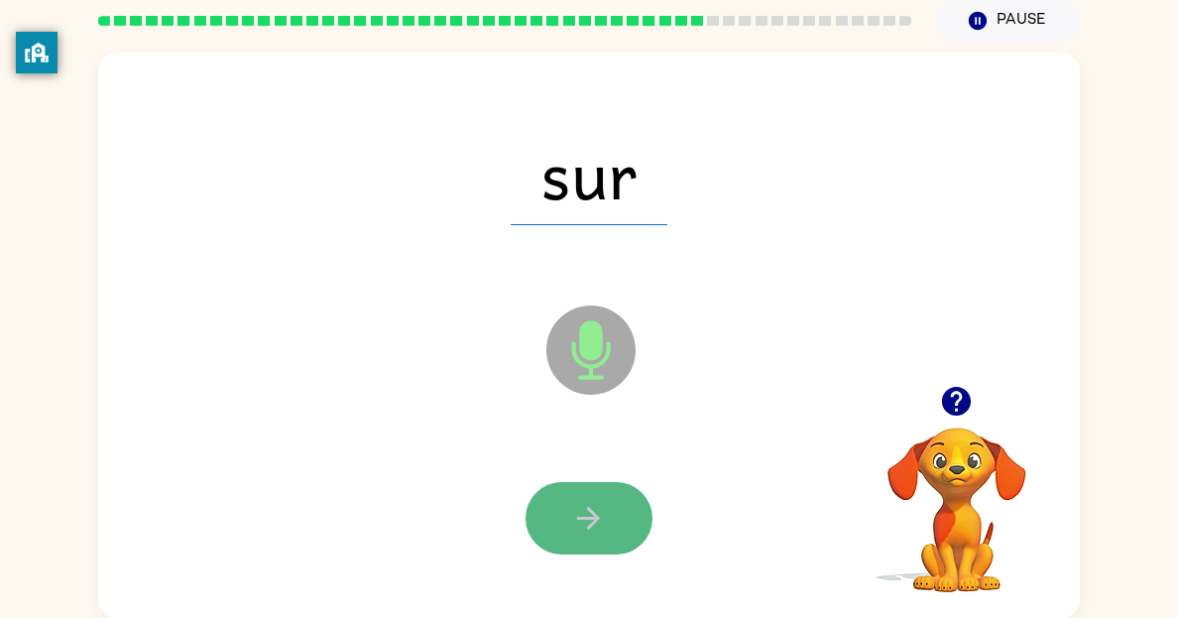
click at [604, 525] on icon "button" at bounding box center [588, 518] width 35 height 35
click at [615, 518] on button "button" at bounding box center [588, 518] width 127 height 72
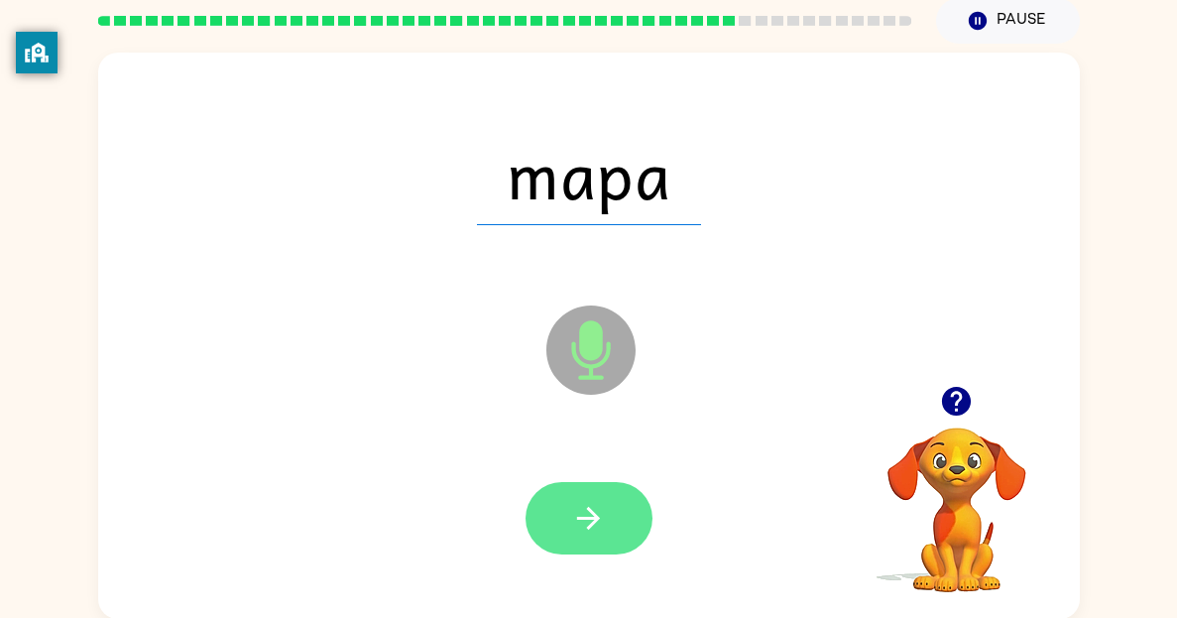
click at [611, 526] on button "button" at bounding box center [588, 518] width 127 height 72
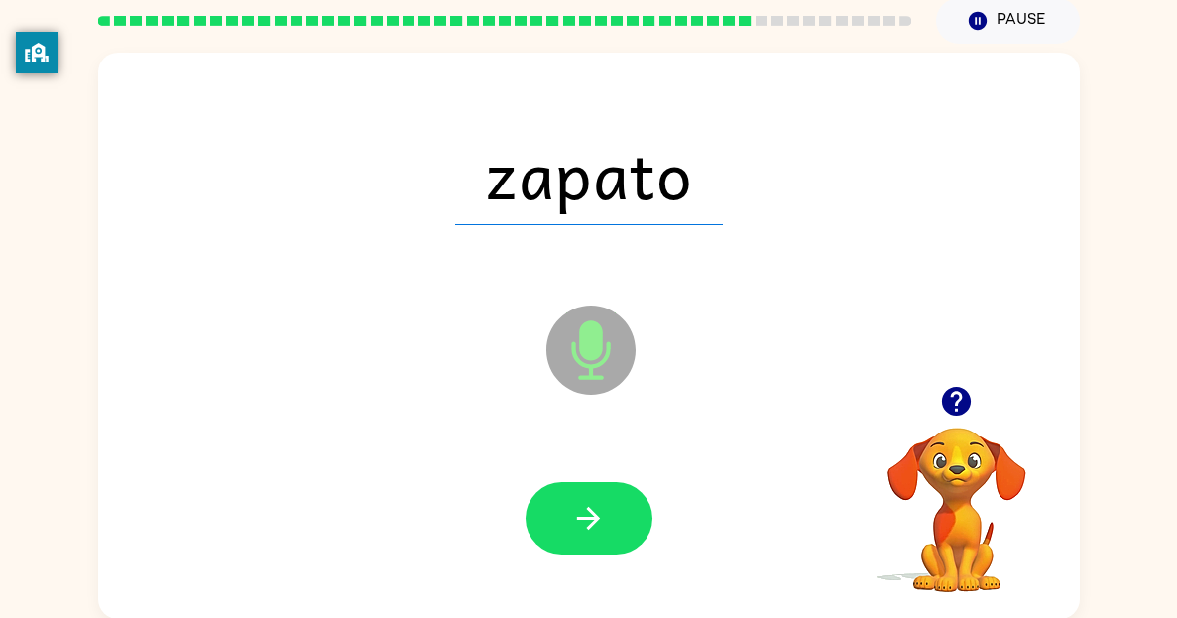
click at [613, 533] on button "button" at bounding box center [588, 518] width 127 height 72
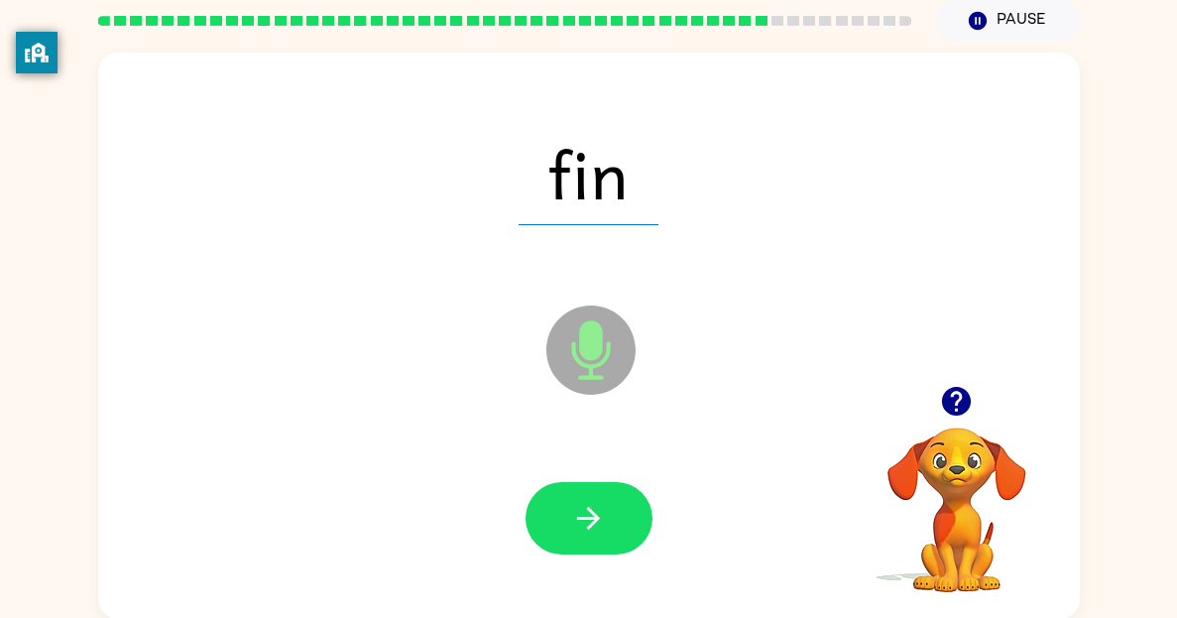
click at [613, 533] on button "button" at bounding box center [588, 518] width 127 height 72
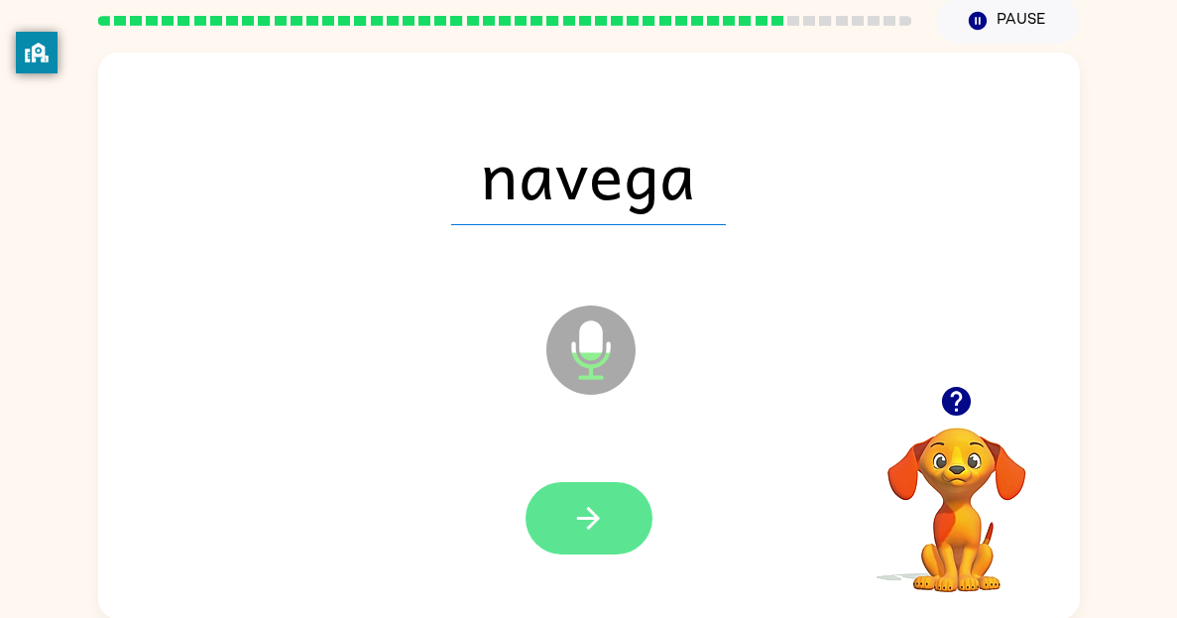
click at [613, 534] on button "button" at bounding box center [588, 518] width 127 height 72
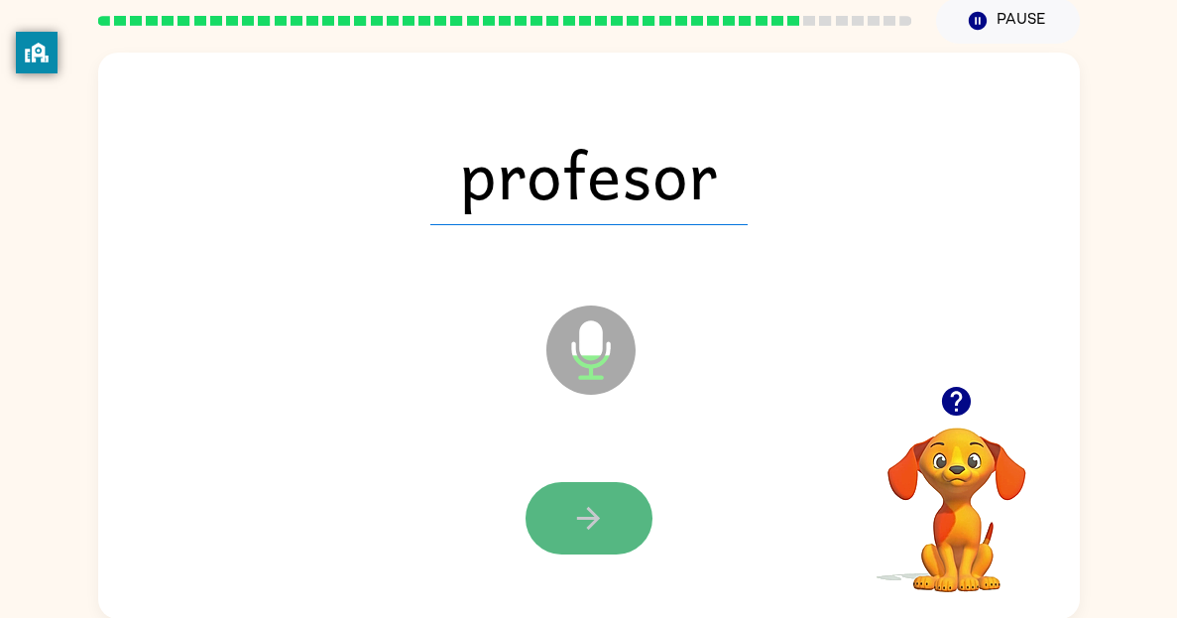
click at [618, 538] on button "button" at bounding box center [588, 518] width 127 height 72
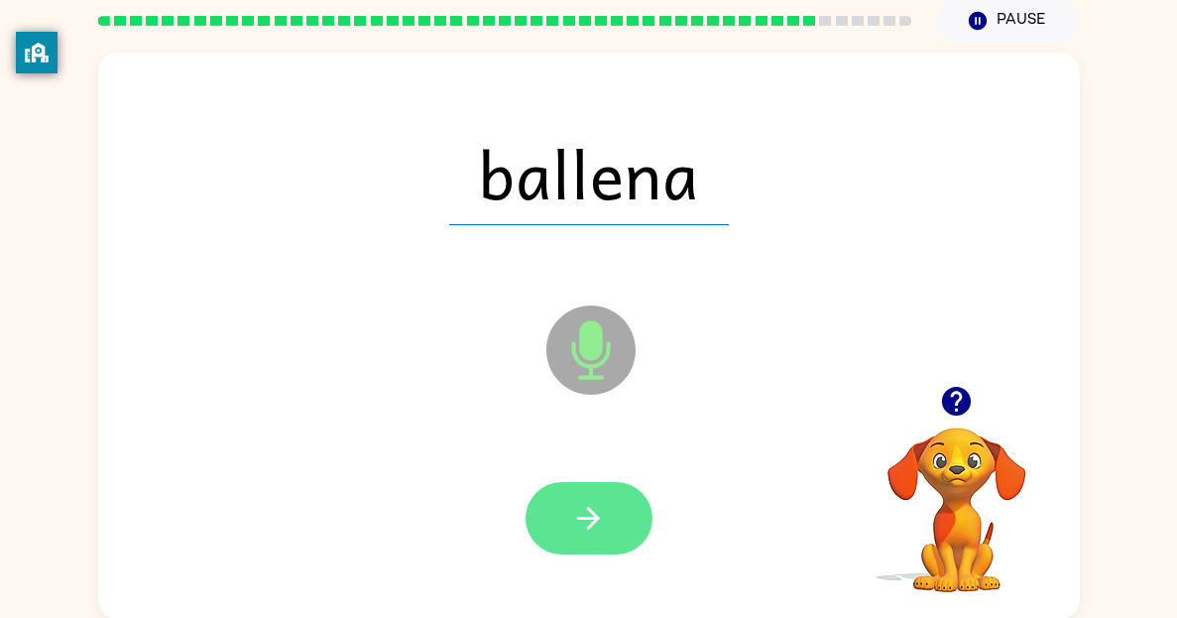
click at [619, 540] on button "button" at bounding box center [588, 518] width 127 height 72
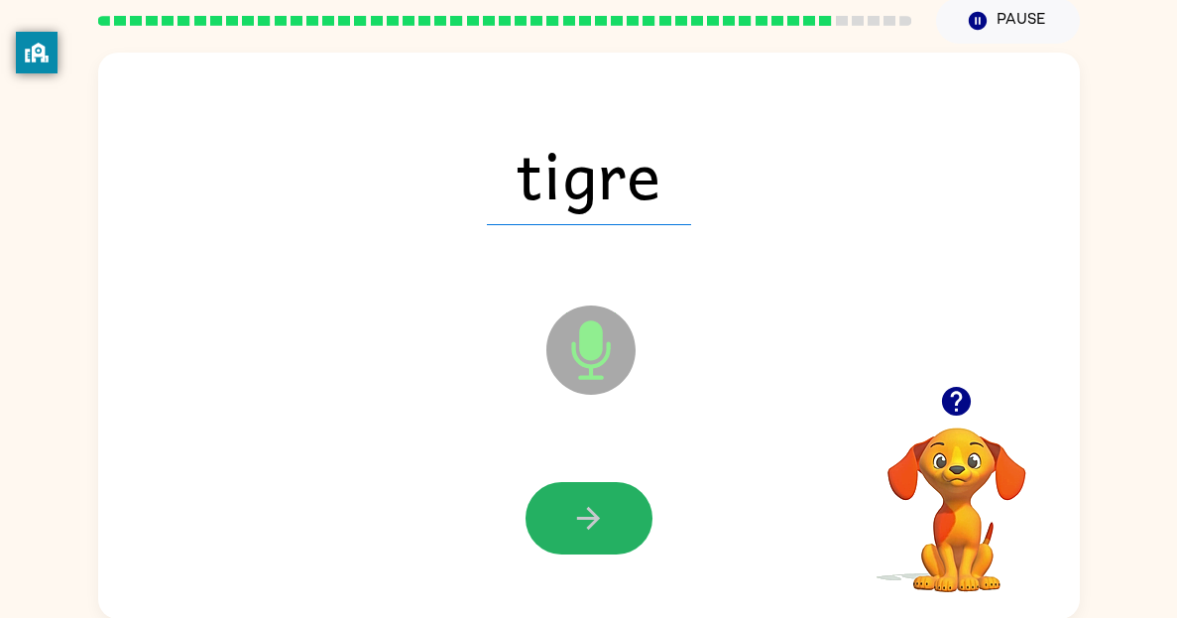
click at [619, 540] on button "button" at bounding box center [588, 518] width 127 height 72
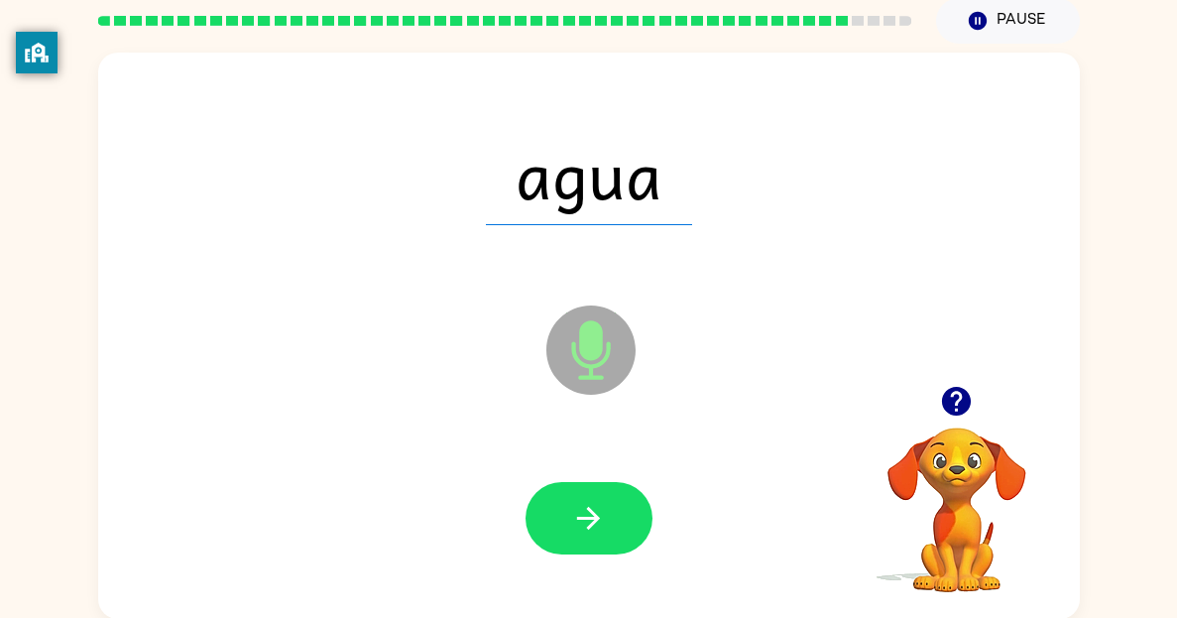
click at [619, 540] on button "button" at bounding box center [588, 518] width 127 height 72
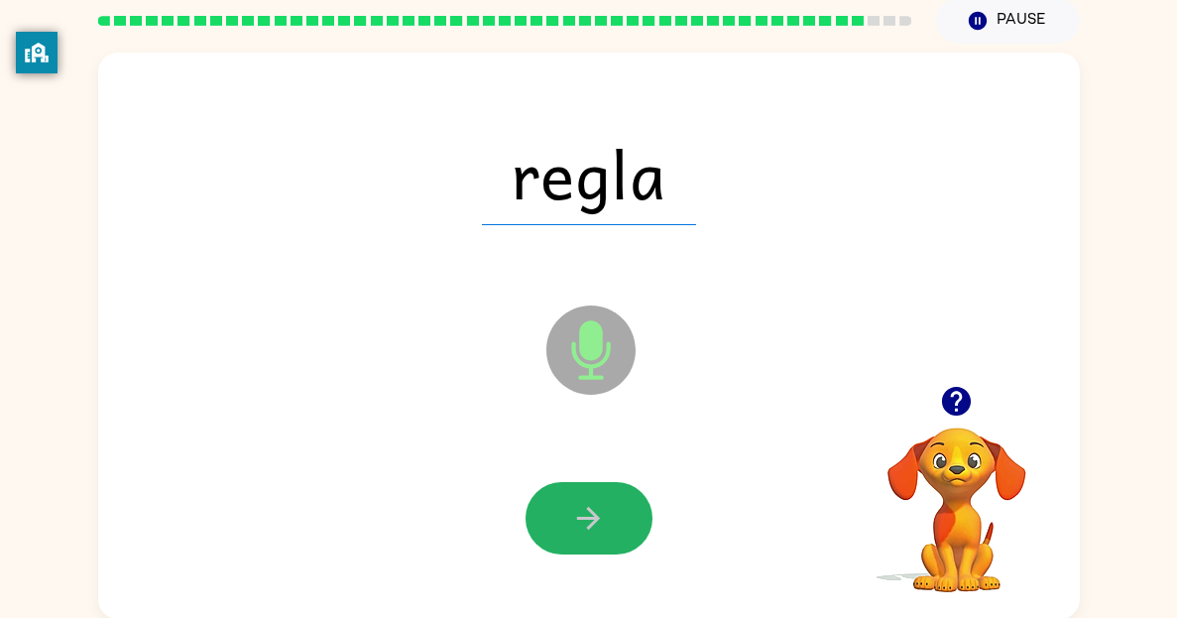
click at [619, 540] on button "button" at bounding box center [588, 518] width 127 height 72
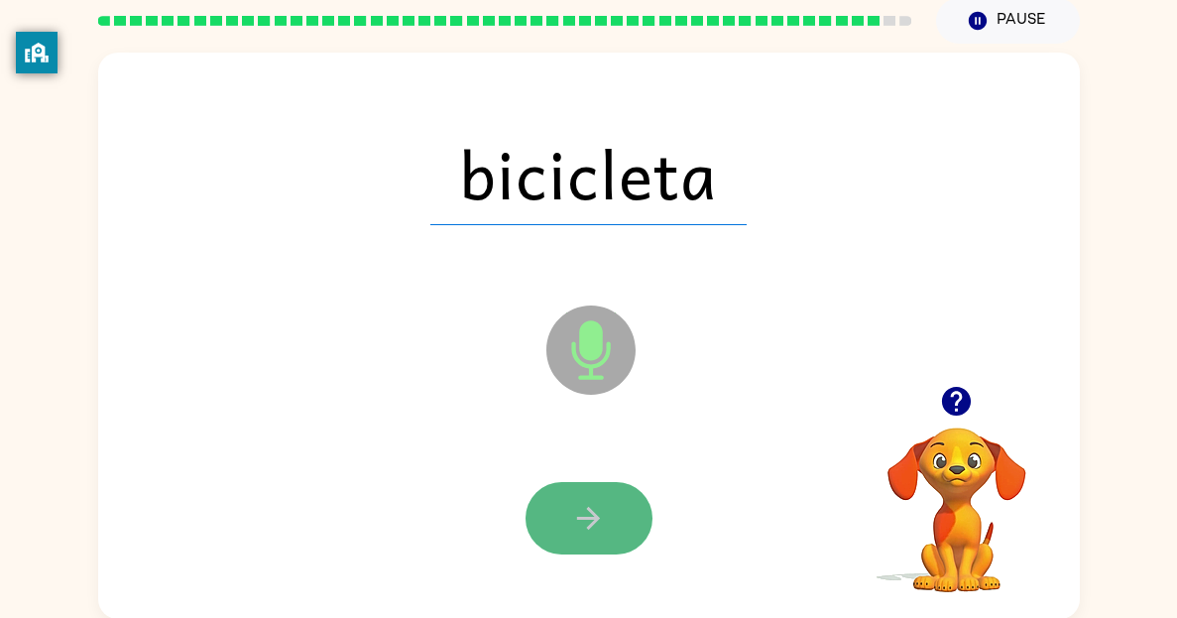
click at [617, 545] on button "button" at bounding box center [588, 518] width 127 height 72
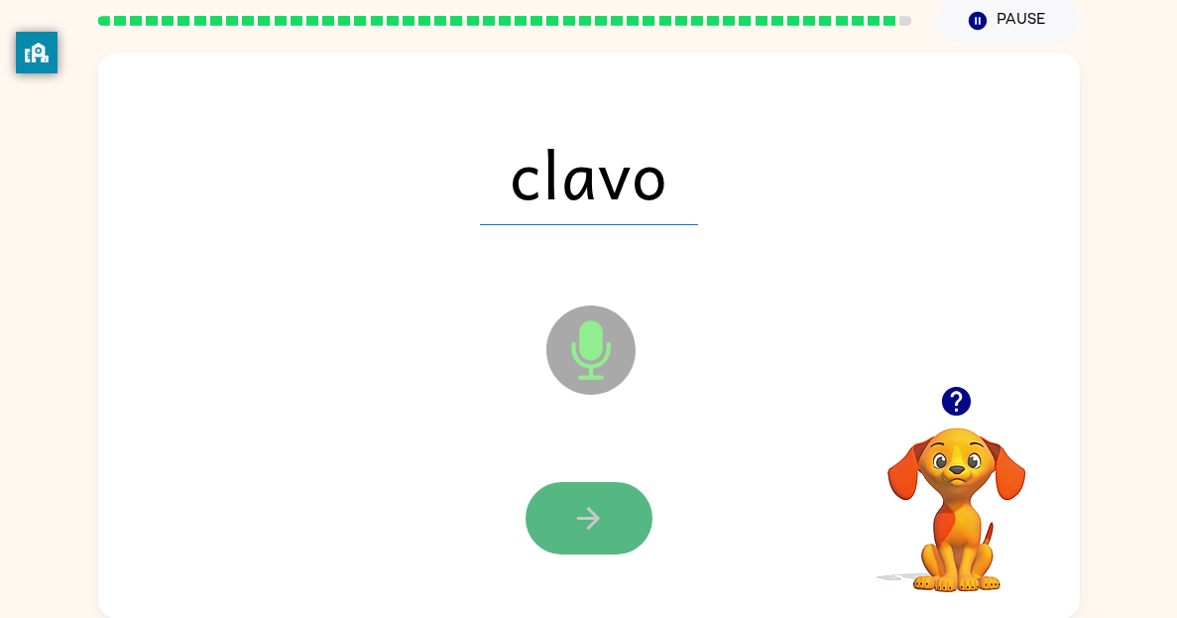
click at [566, 496] on button "button" at bounding box center [588, 518] width 127 height 72
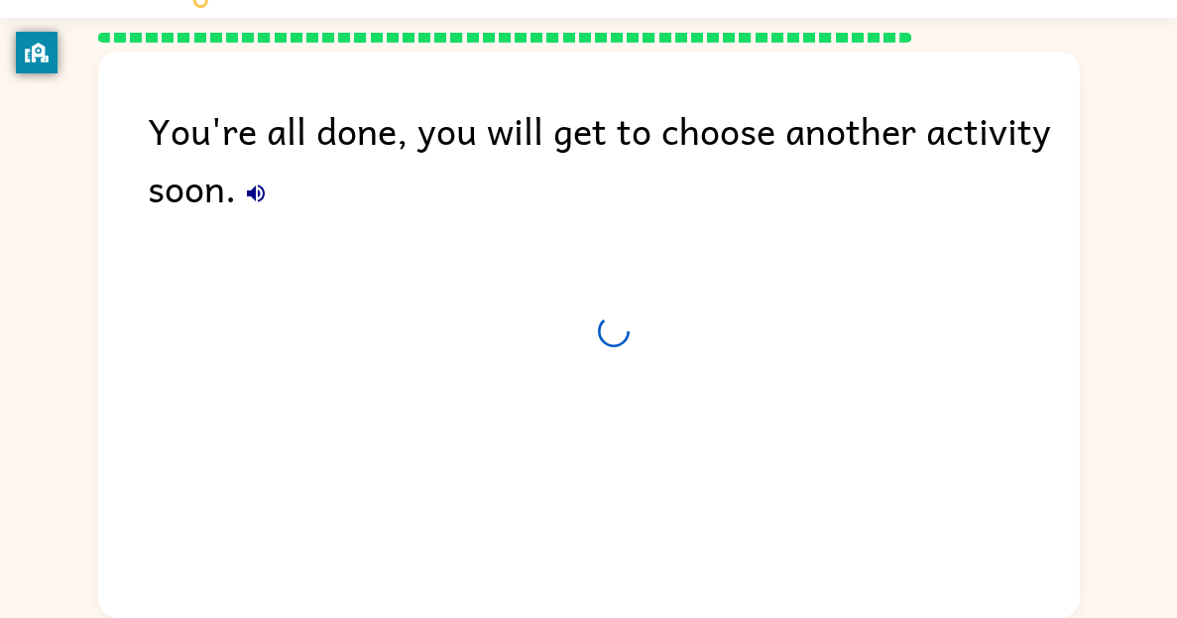
scroll to position [44, 0]
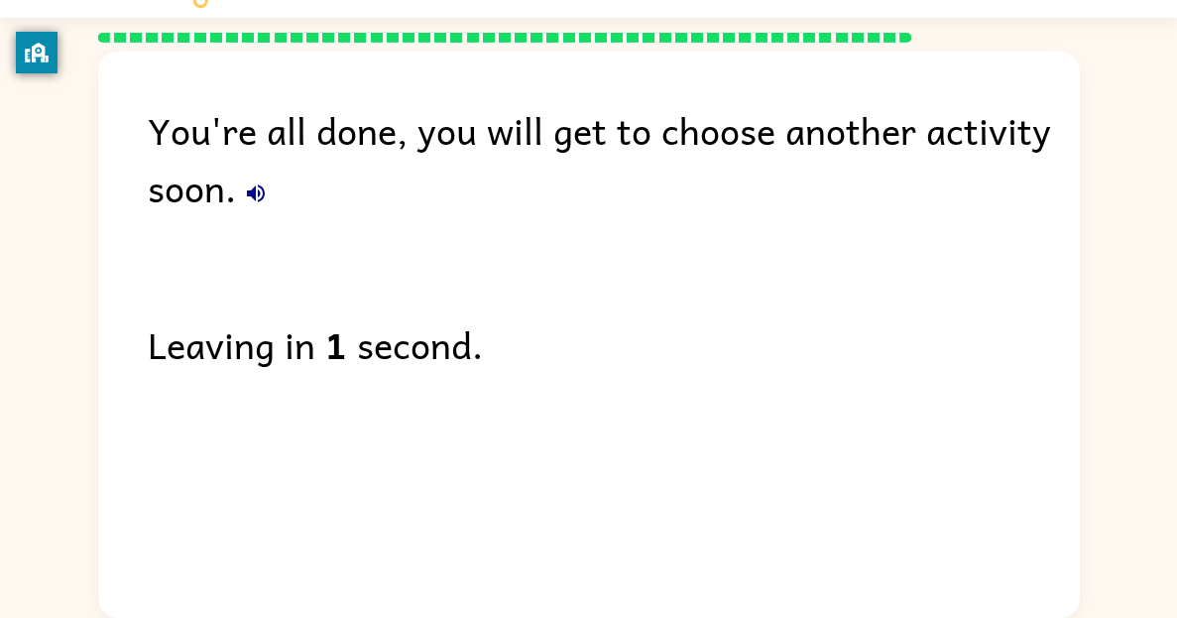
click at [258, 189] on icon "button" at bounding box center [256, 193] width 18 height 18
